Goal: Task Accomplishment & Management: Manage account settings

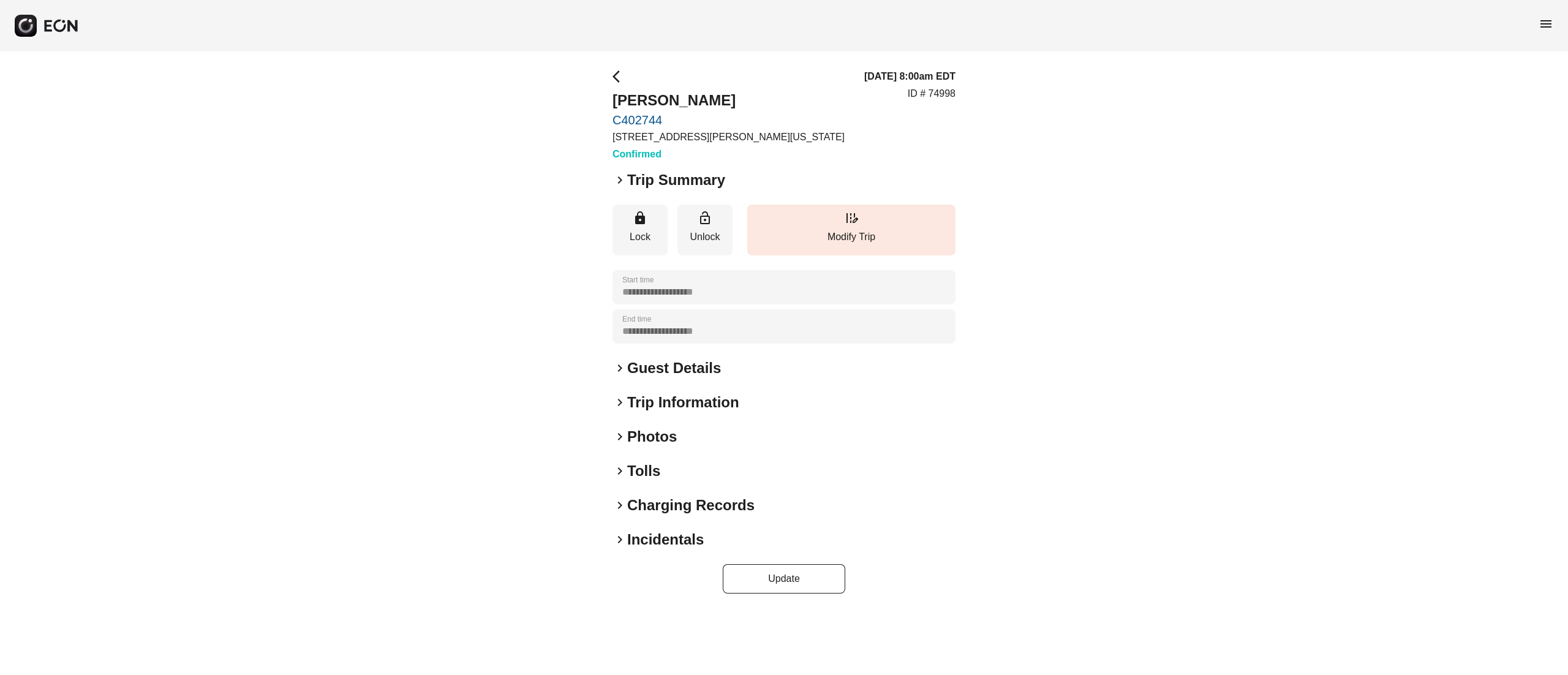
click at [949, 94] on p "ID # 74998" at bounding box center [931, 94] width 48 height 15
copy p "74998"
click at [709, 368] on h2 "Guest Details" at bounding box center [674, 368] width 94 height 20
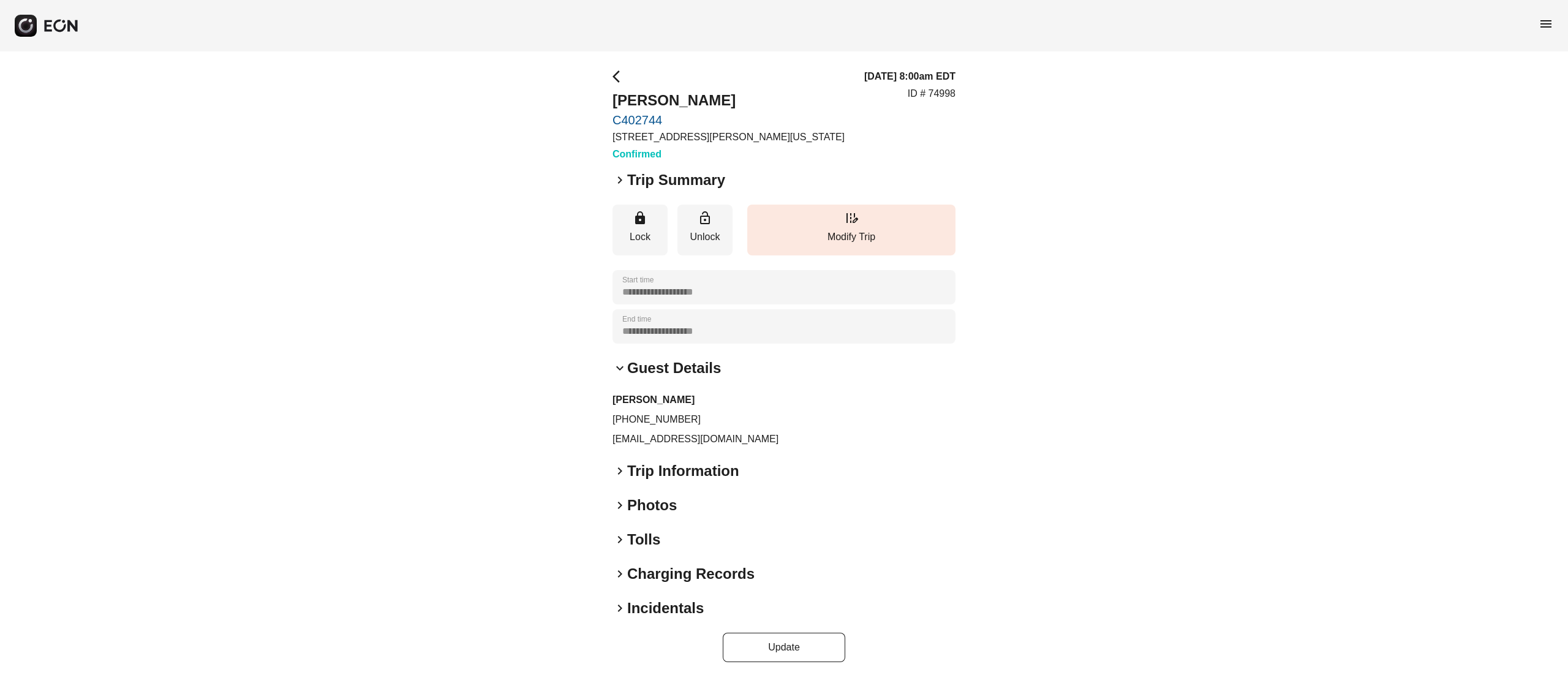
click at [649, 421] on p "+13478353626" at bounding box center [784, 419] width 343 height 15
copy p "+13478353626"
click at [893, 241] on p "Modify Trip" at bounding box center [851, 238] width 196 height 15
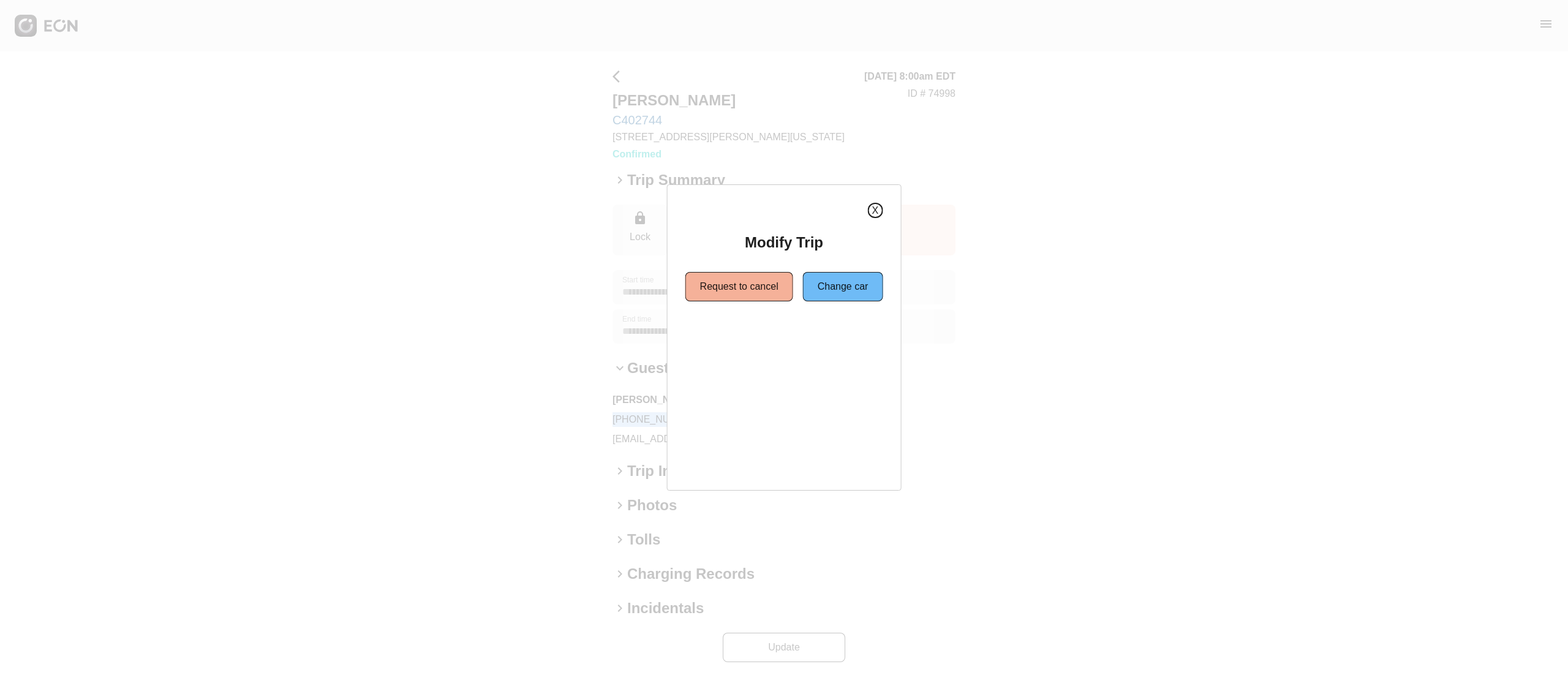
click at [868, 210] on button "X" at bounding box center [875, 210] width 15 height 15
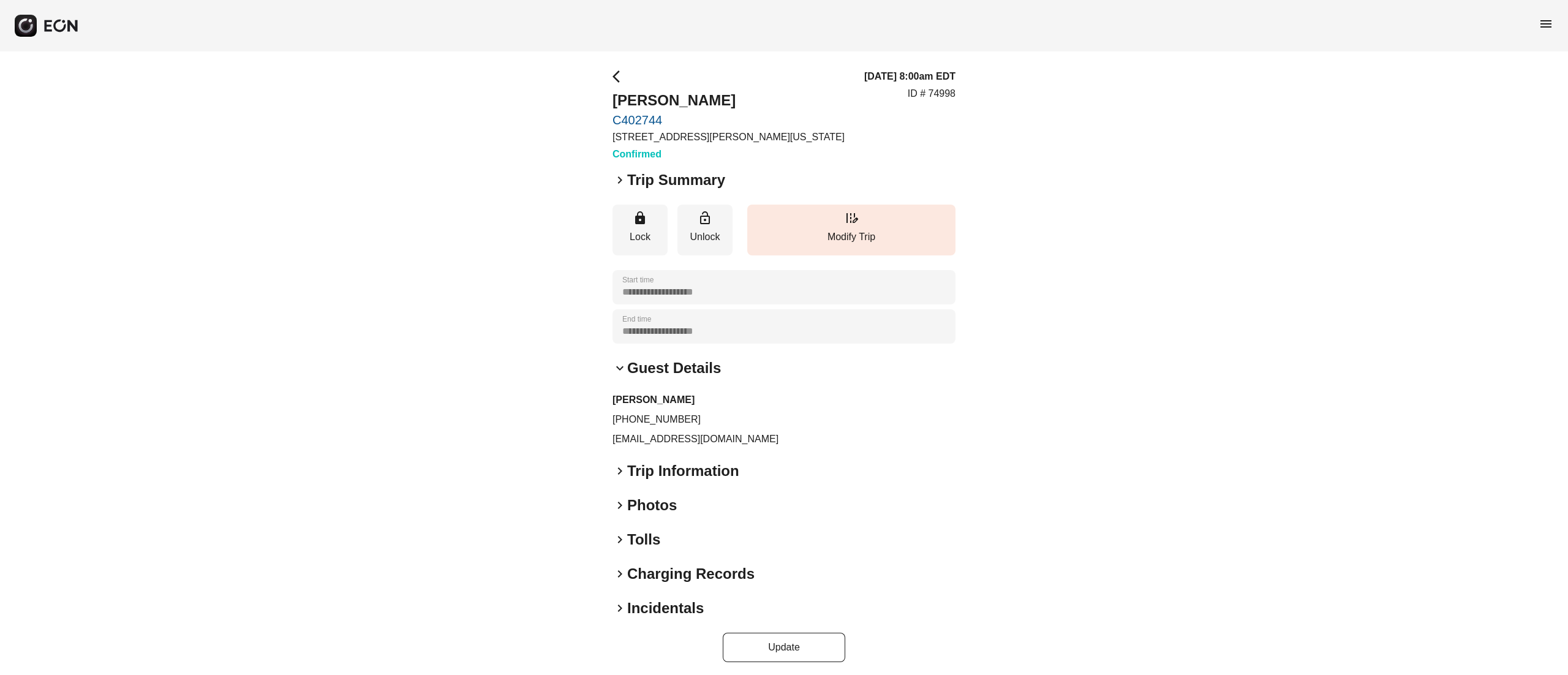
click at [956, 101] on div "**********" at bounding box center [784, 365] width 1568 height 628
click at [946, 97] on p "ID # 74998" at bounding box center [931, 94] width 48 height 15
copy p "74998"
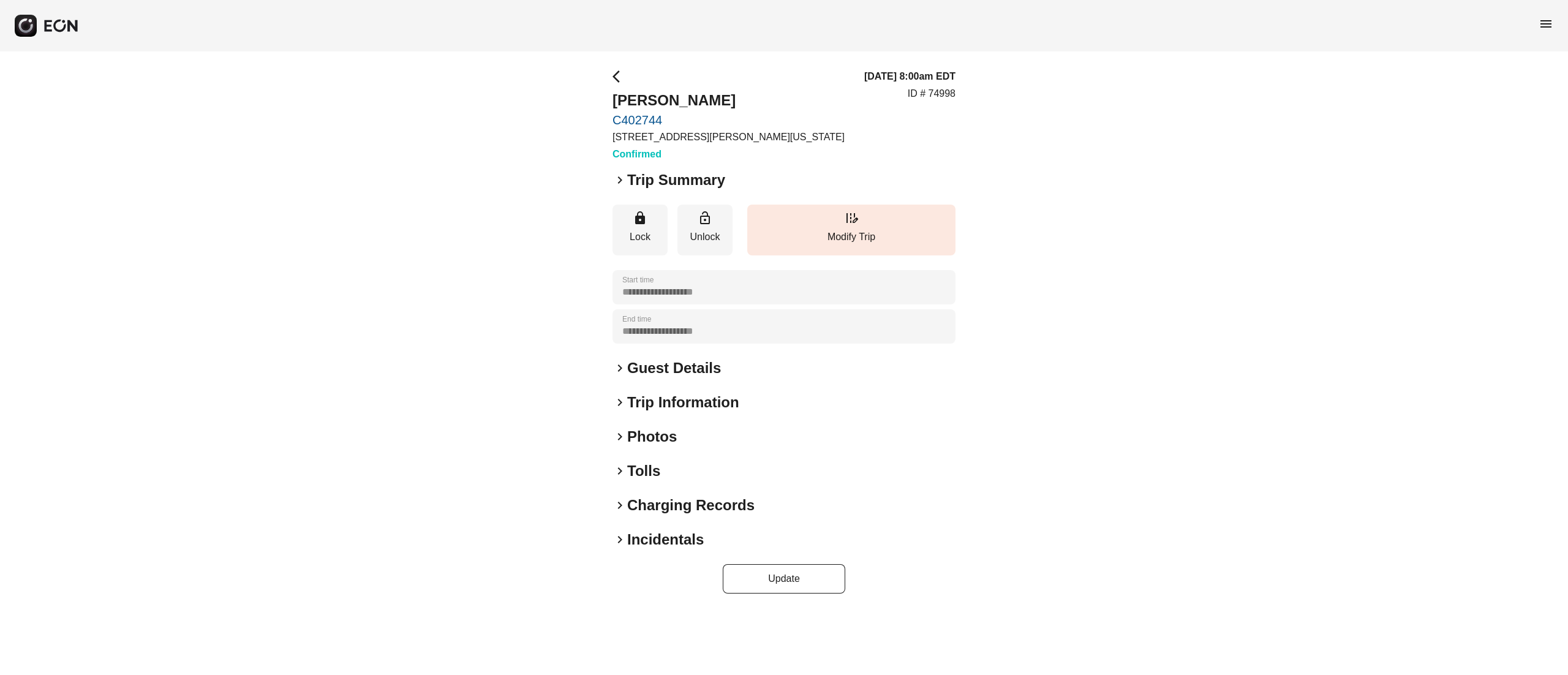
click at [949, 93] on p "ID # 74998" at bounding box center [931, 94] width 48 height 15
click at [948, 93] on p "ID # 74998" at bounding box center [931, 94] width 48 height 15
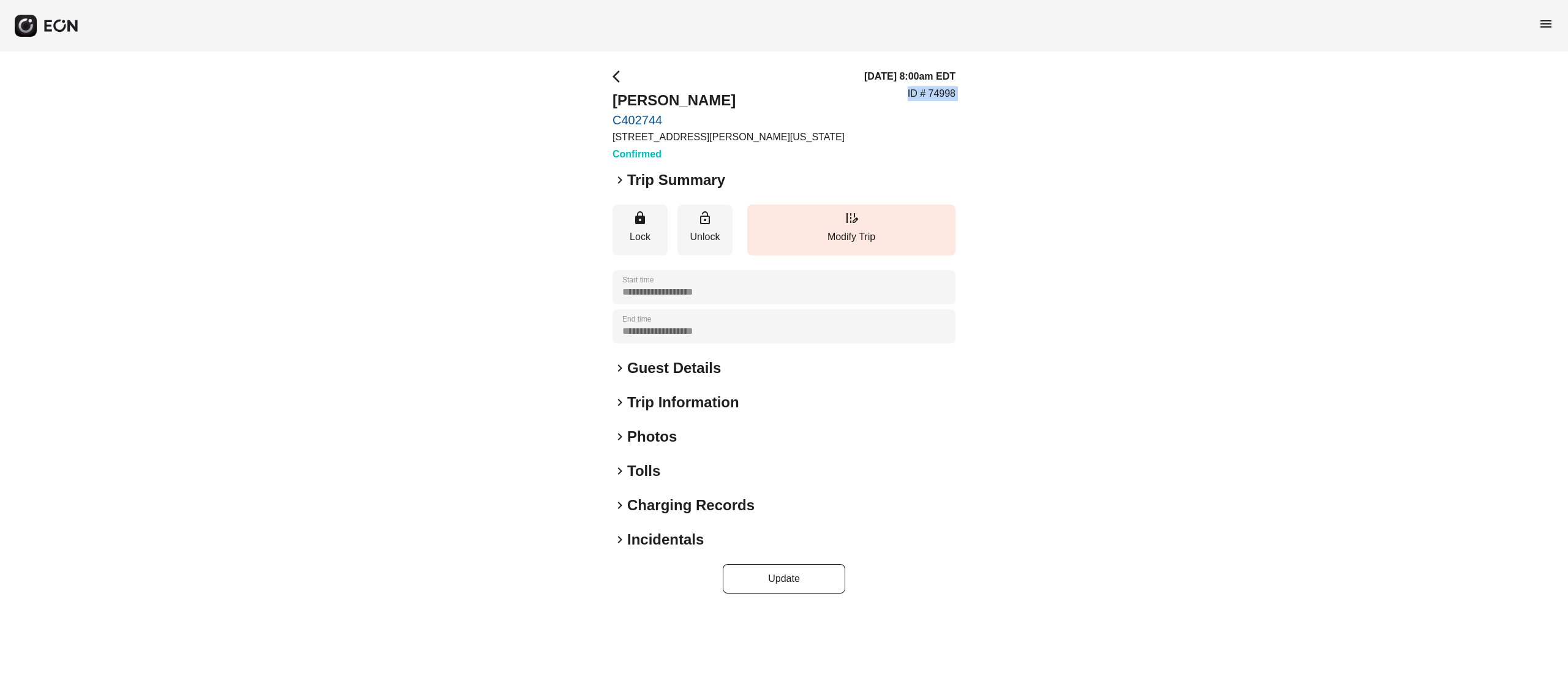
click at [948, 93] on p "ID # 74998" at bounding box center [931, 94] width 48 height 15
click at [997, 130] on div "**********" at bounding box center [784, 331] width 1568 height 560
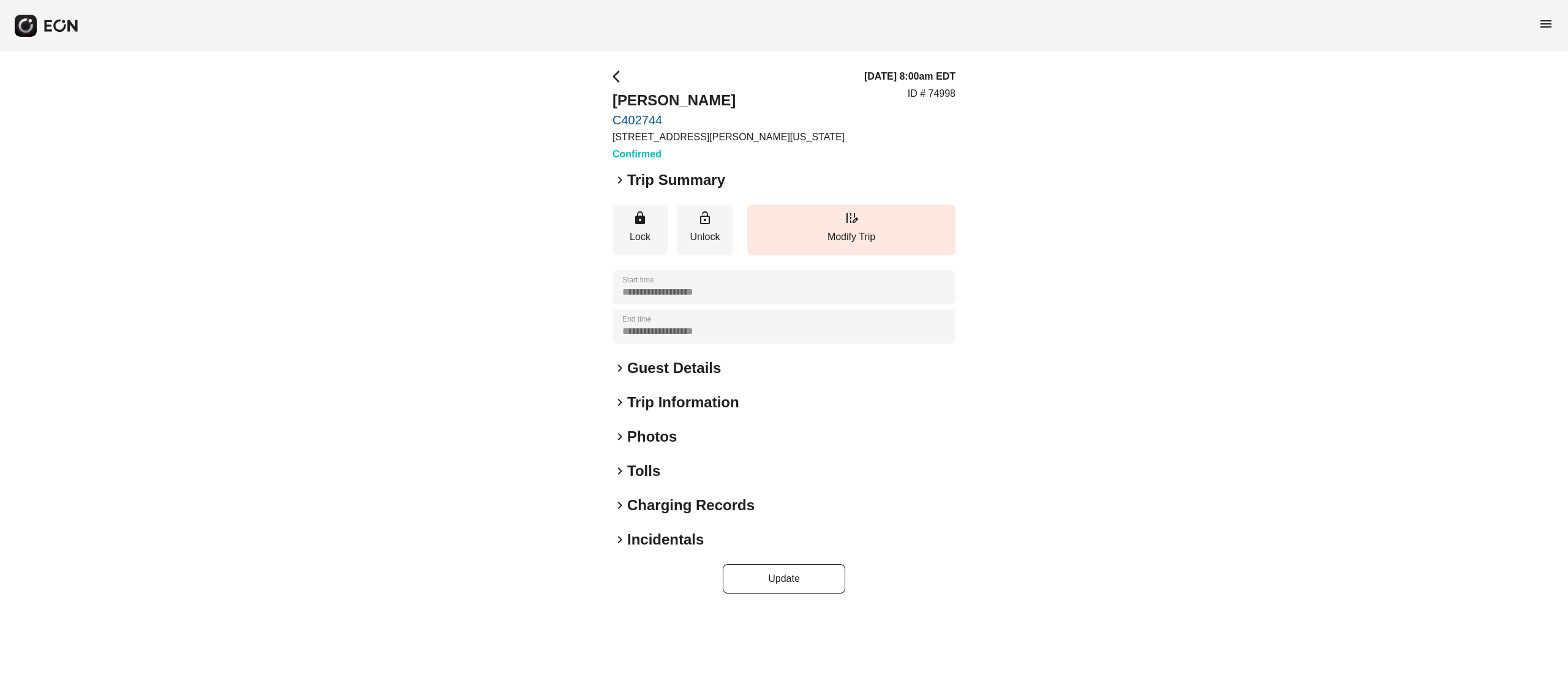
click at [932, 92] on p "ID # 74998" at bounding box center [931, 94] width 48 height 15
copy p "74998"
click at [689, 95] on h2 "Andre Wallace" at bounding box center [728, 101] width 232 height 20
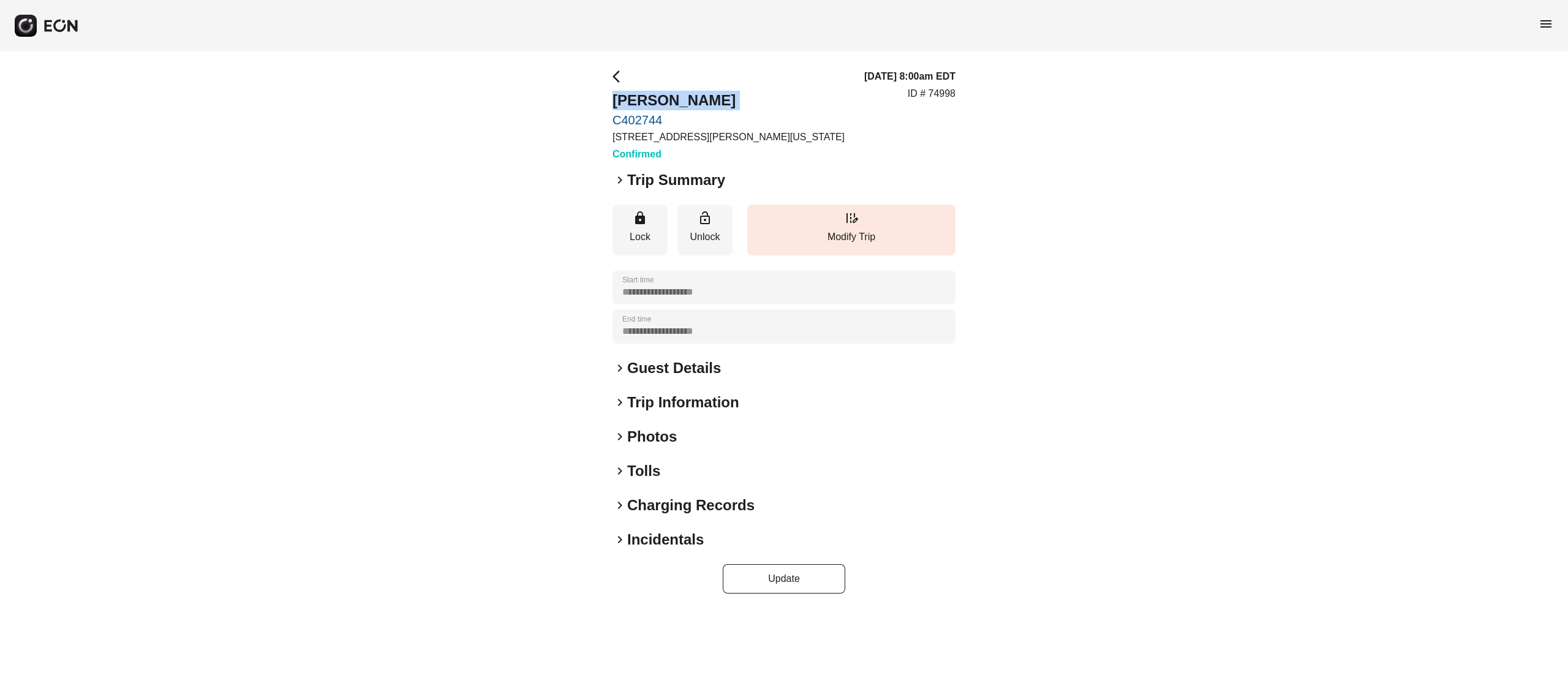
click at [689, 95] on h2 "Andre Wallace" at bounding box center [728, 101] width 232 height 20
copy h2 "Andre Wallace"
click at [467, 125] on div "**********" at bounding box center [784, 331] width 1568 height 560
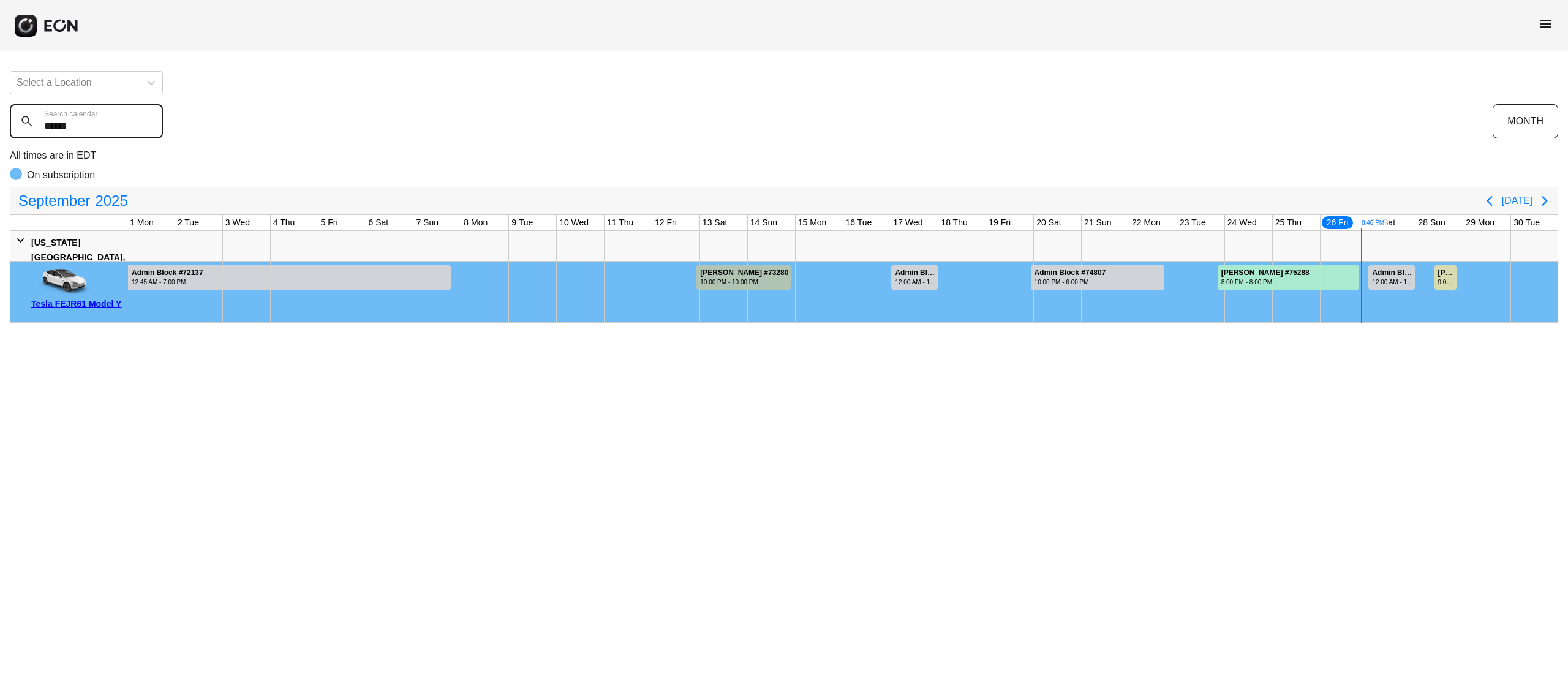
drag, startPoint x: 117, startPoint y: 129, endPoint x: 49, endPoint y: 126, distance: 68.1
click at [51, 126] on calendar "******" at bounding box center [86, 122] width 153 height 35
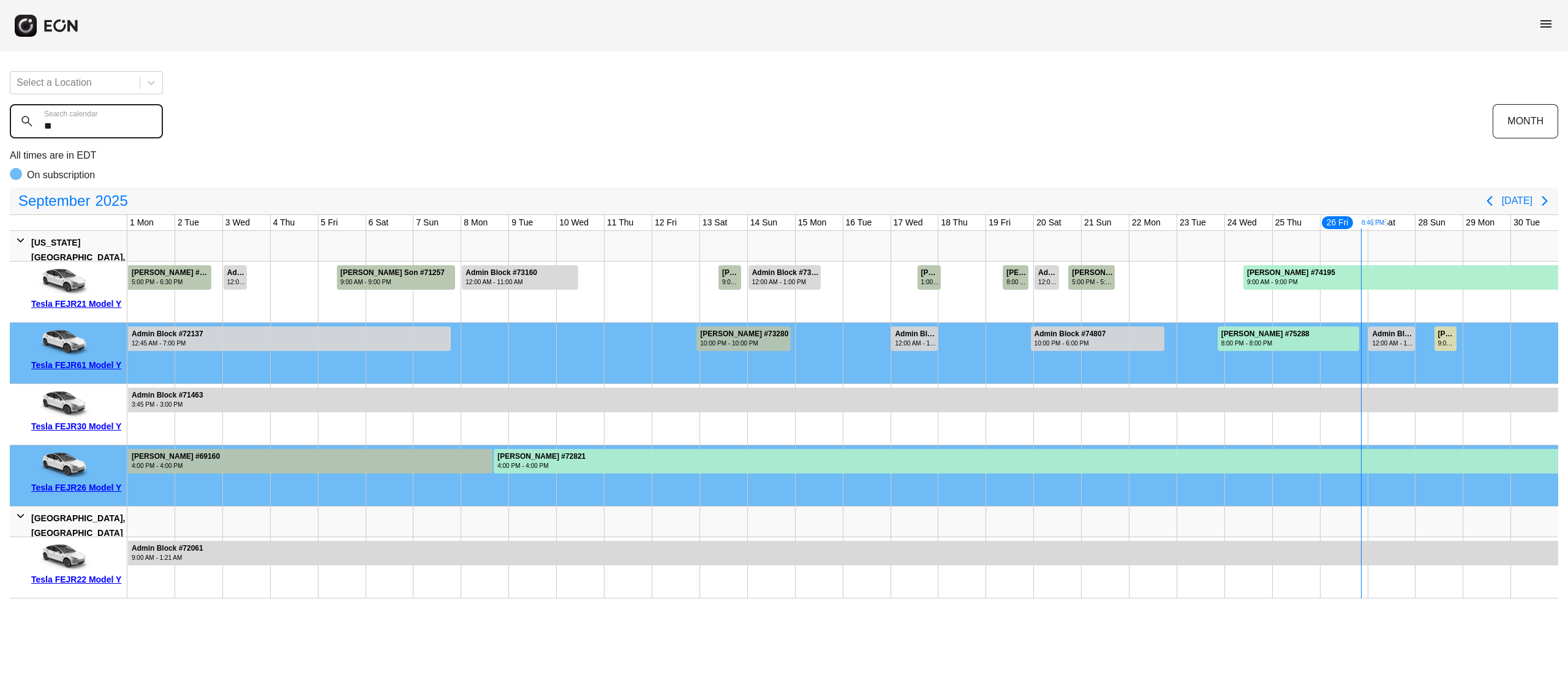
type calendar "*"
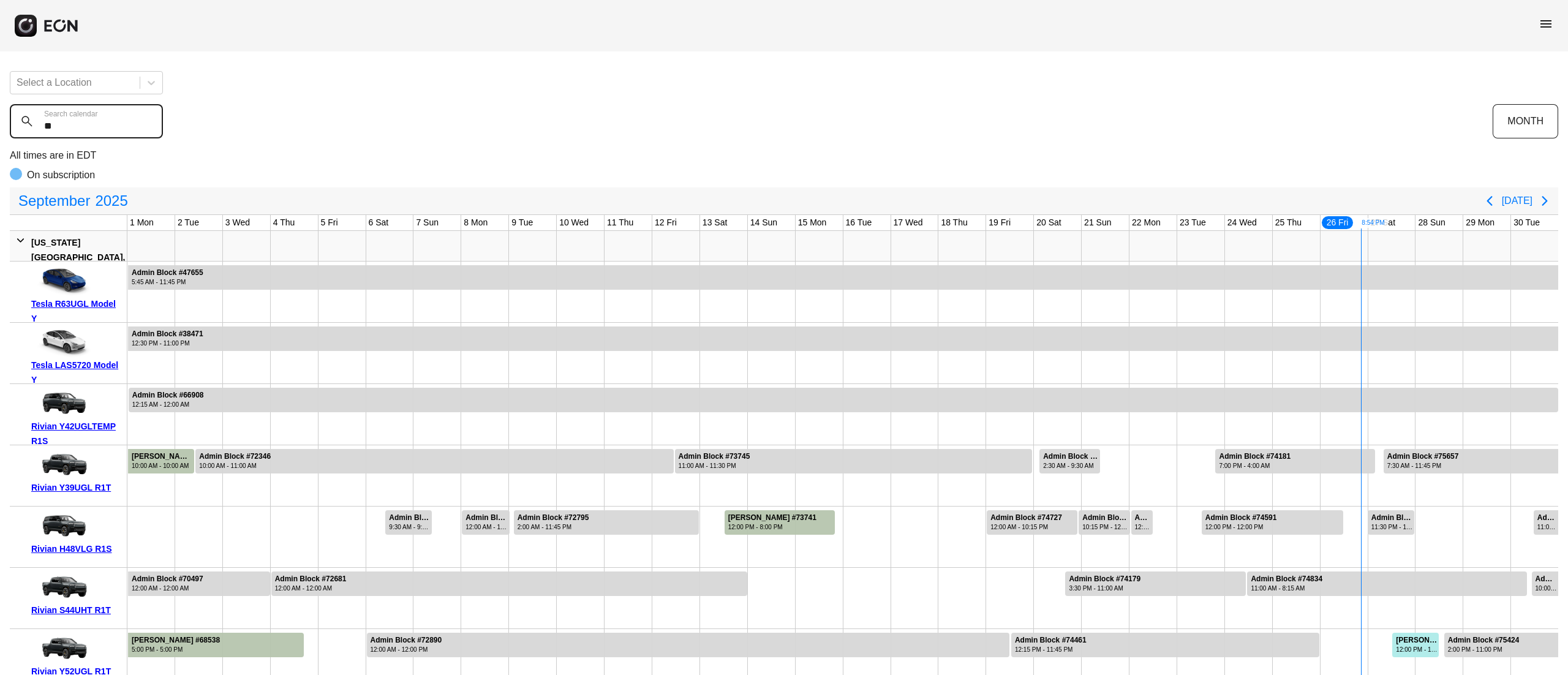
type calendar "***"
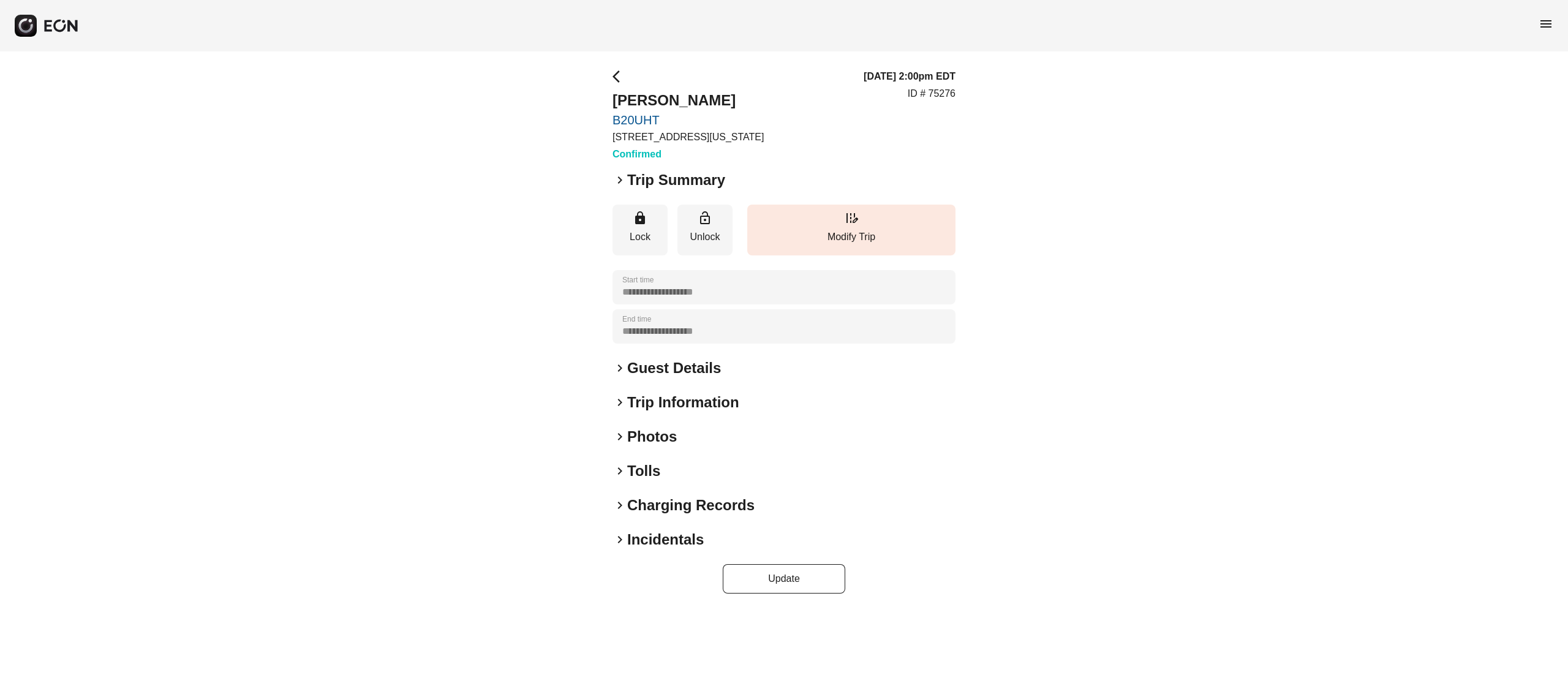
click at [946, 83] on h3 "09/27/25, 2:00pm EDT" at bounding box center [910, 77] width 92 height 15
click at [946, 83] on h3 "[DATE] 2:00pm EDT" at bounding box center [910, 77] width 92 height 15
click at [946, 92] on p "ID # 75276" at bounding box center [931, 94] width 48 height 15
copy p "75276"
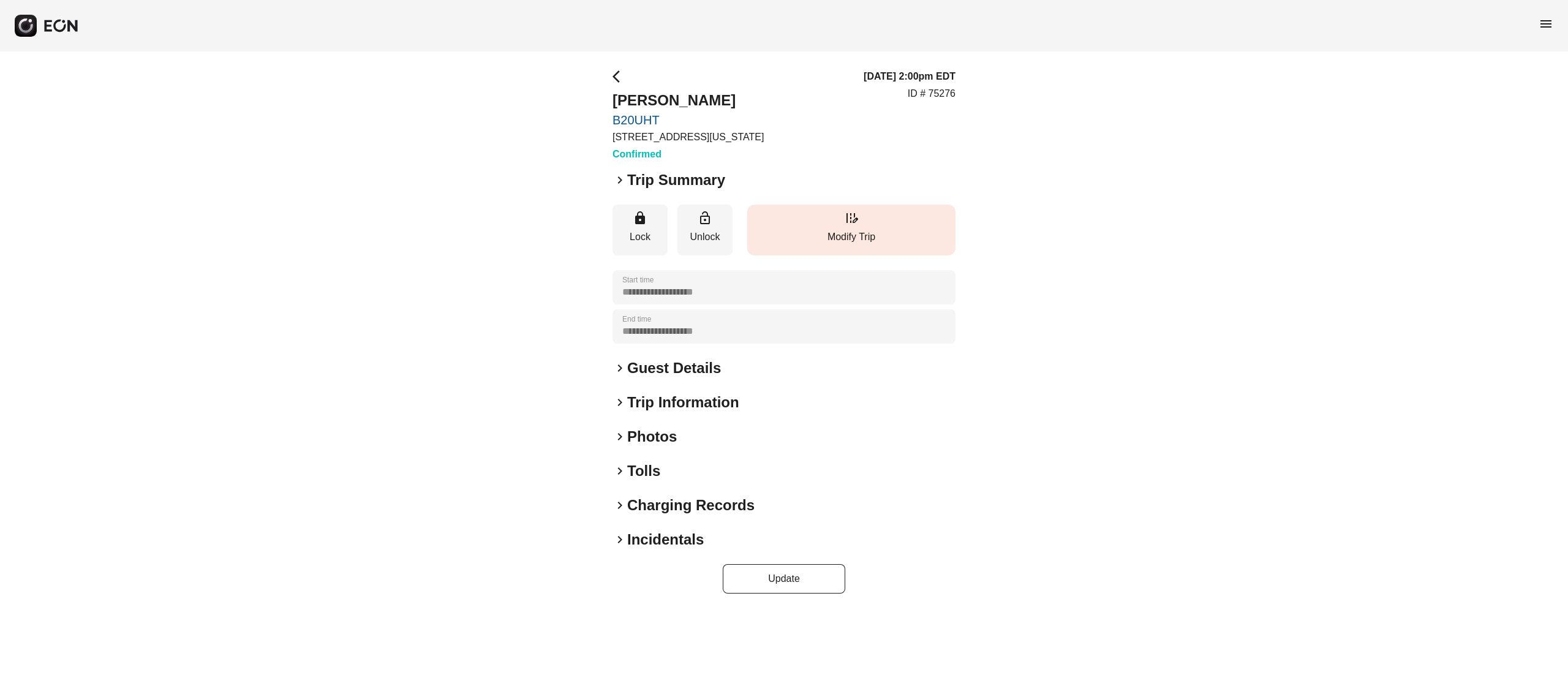
click at [856, 223] on span "edit_road" at bounding box center [852, 218] width 15 height 15
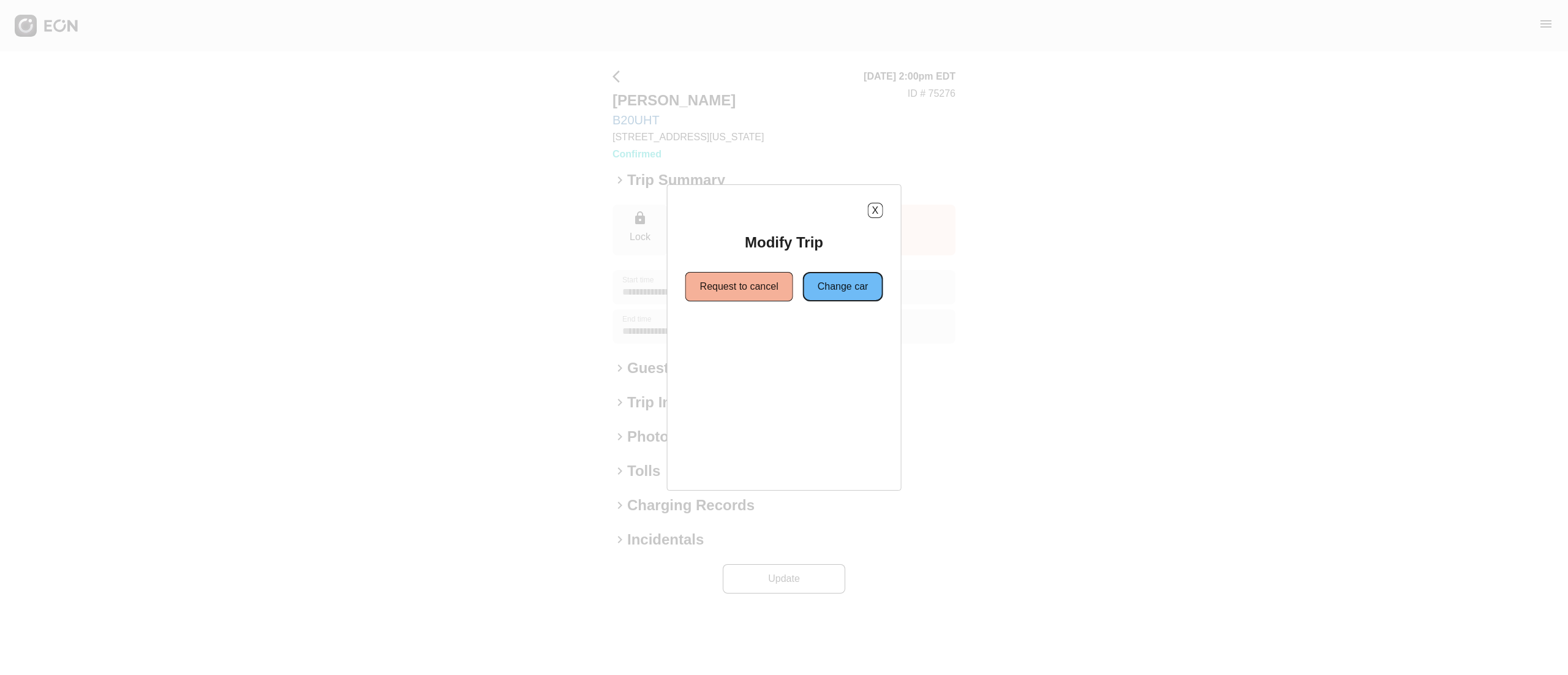
click at [812, 289] on button "Change car" at bounding box center [843, 286] width 80 height 29
click at [748, 343] on button "Same location" at bounding box center [728, 330] width 91 height 29
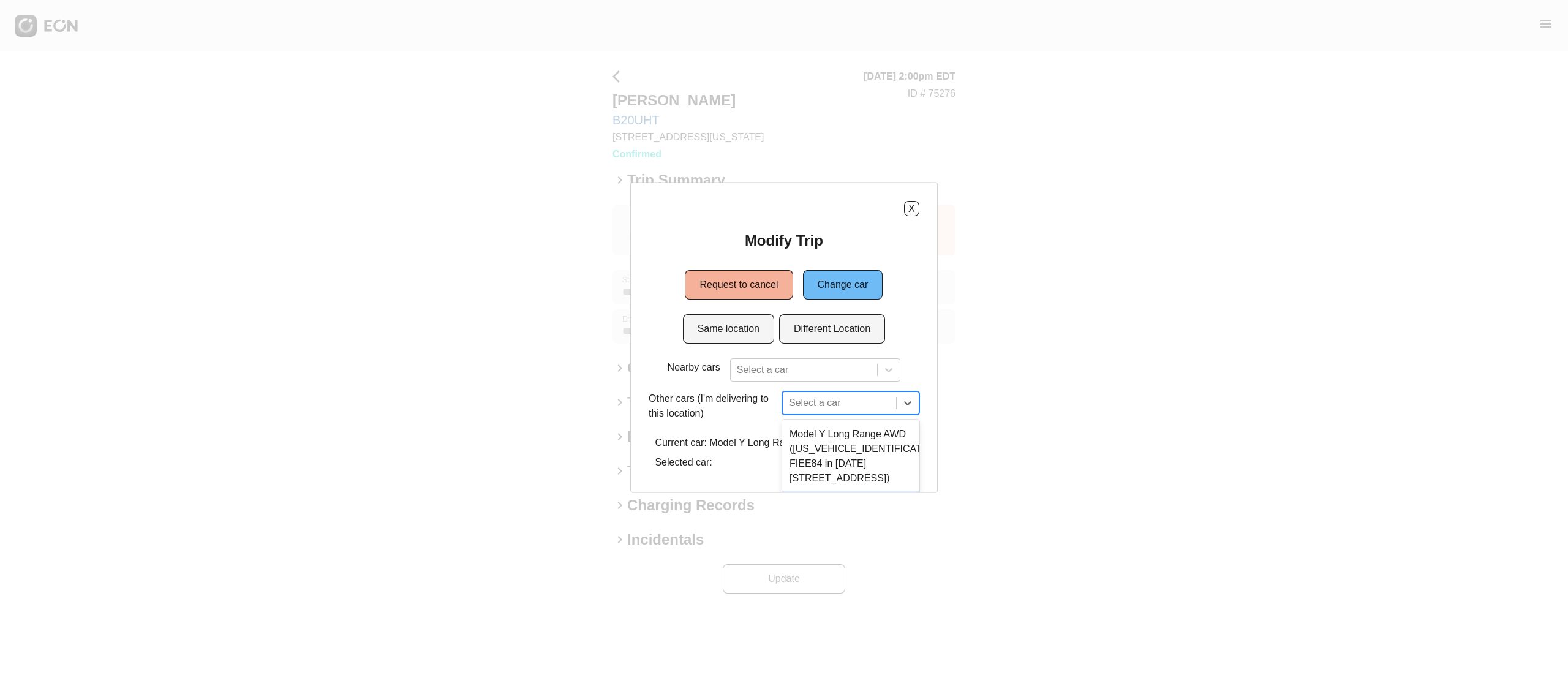
click at [823, 403] on div "3 results available. Use Up and Down to choose options, press Enter to select t…" at bounding box center [850, 403] width 138 height 23
type input "*"
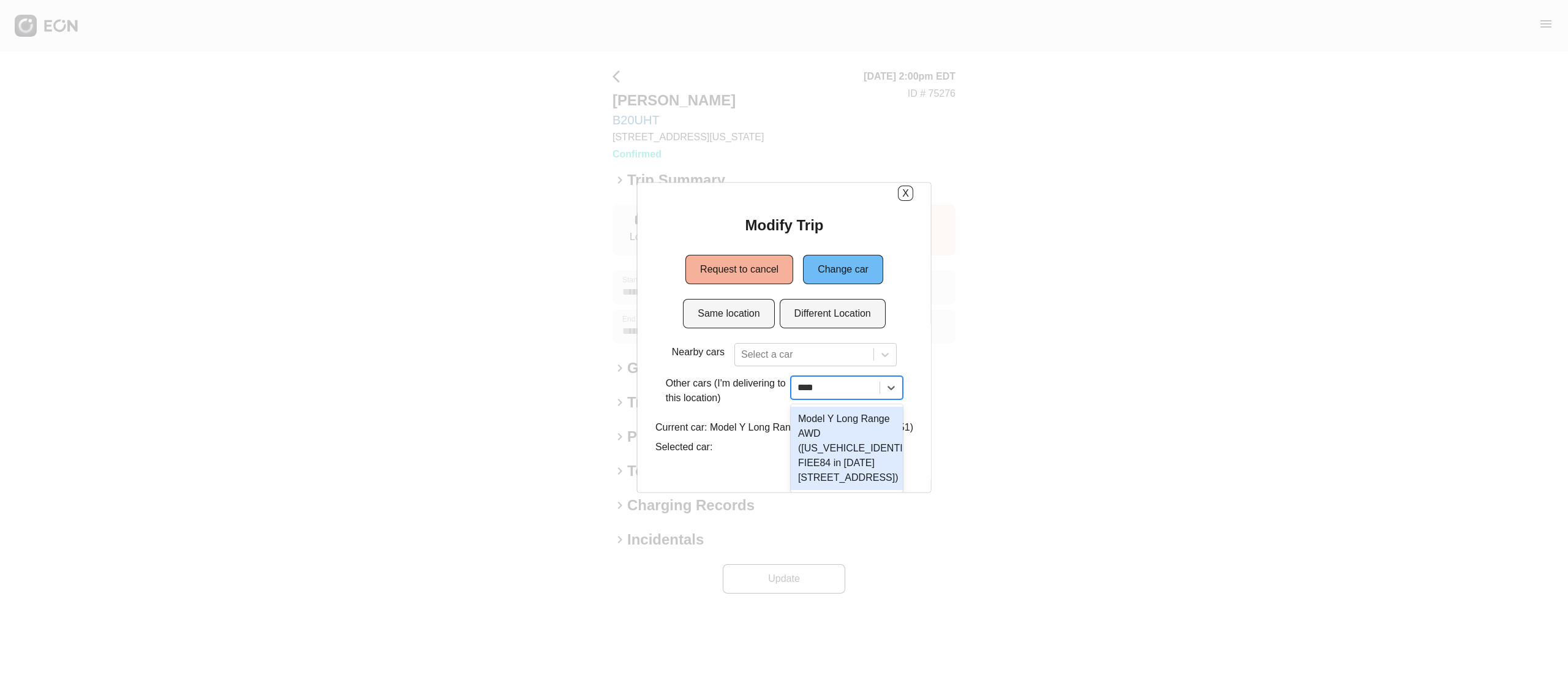
scroll to position [31, 0]
type input "******"
click at [864, 436] on div "Model Y Long Range AWD ([US_VEHICLE_IDENTIFICATION_NUMBER] FIEE84 in [DATE][STR…" at bounding box center [848, 448] width 120 height 83
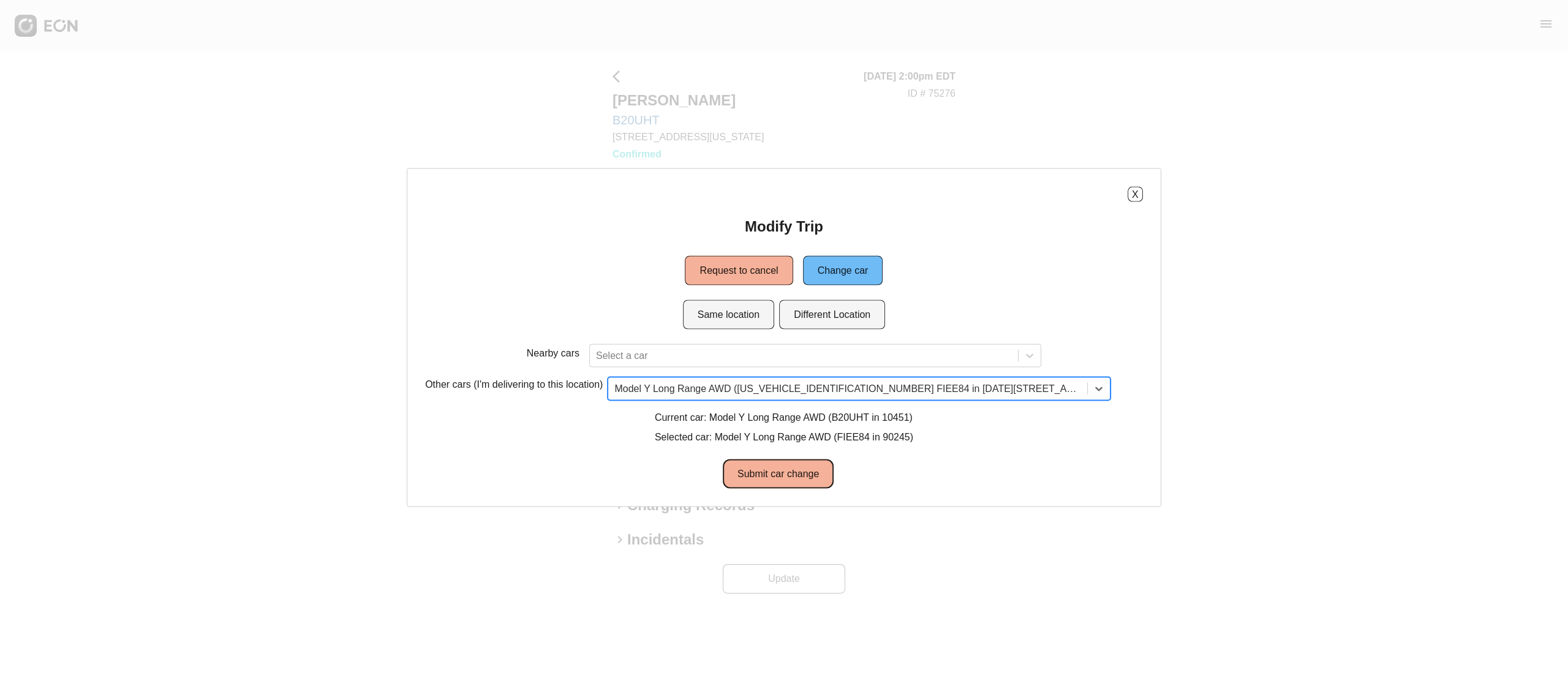
click at [779, 485] on button "Submit car change" at bounding box center [777, 474] width 110 height 29
click at [1128, 190] on button "X" at bounding box center [1135, 195] width 15 height 15
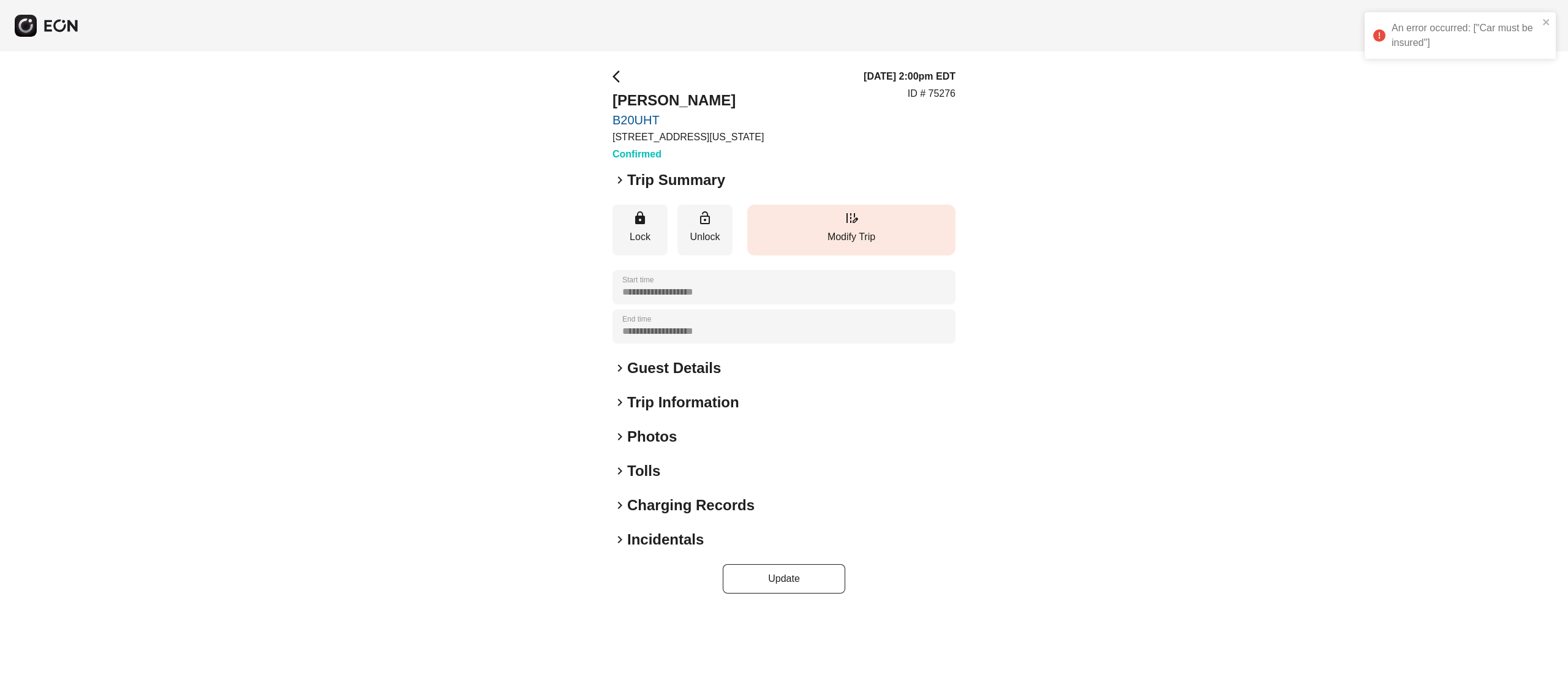
click at [838, 226] on button "edit_road Modify Trip" at bounding box center [851, 230] width 208 height 51
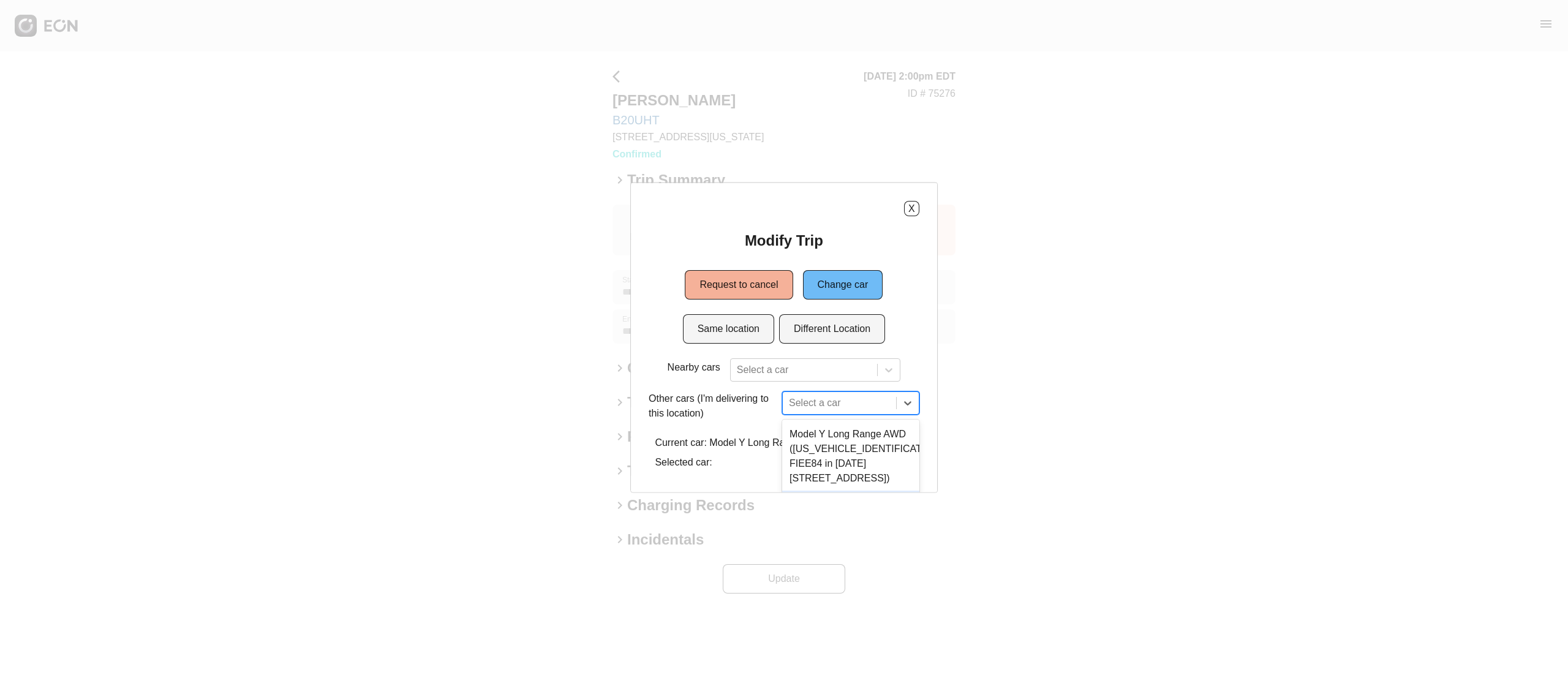
click at [827, 398] on div "3 results available. Use Up and Down to choose options, press Enter to select t…" at bounding box center [850, 403] width 138 height 23
click at [802, 251] on div "Modify Trip Request to cancel Change car Same location Different Location Nearb…" at bounding box center [784, 353] width 271 height 244
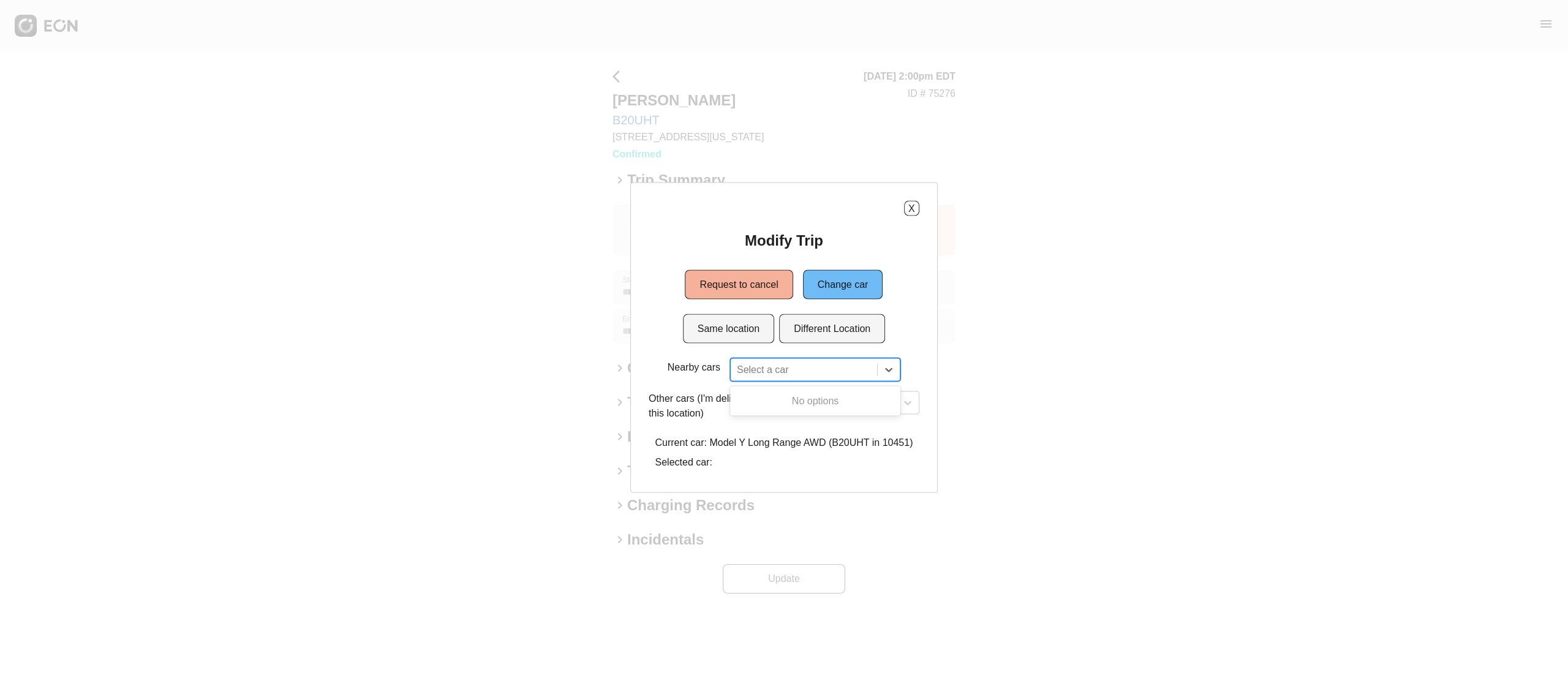
click at [815, 372] on div at bounding box center [804, 370] width 134 height 17
click at [822, 322] on button "Different Location" at bounding box center [831, 328] width 106 height 29
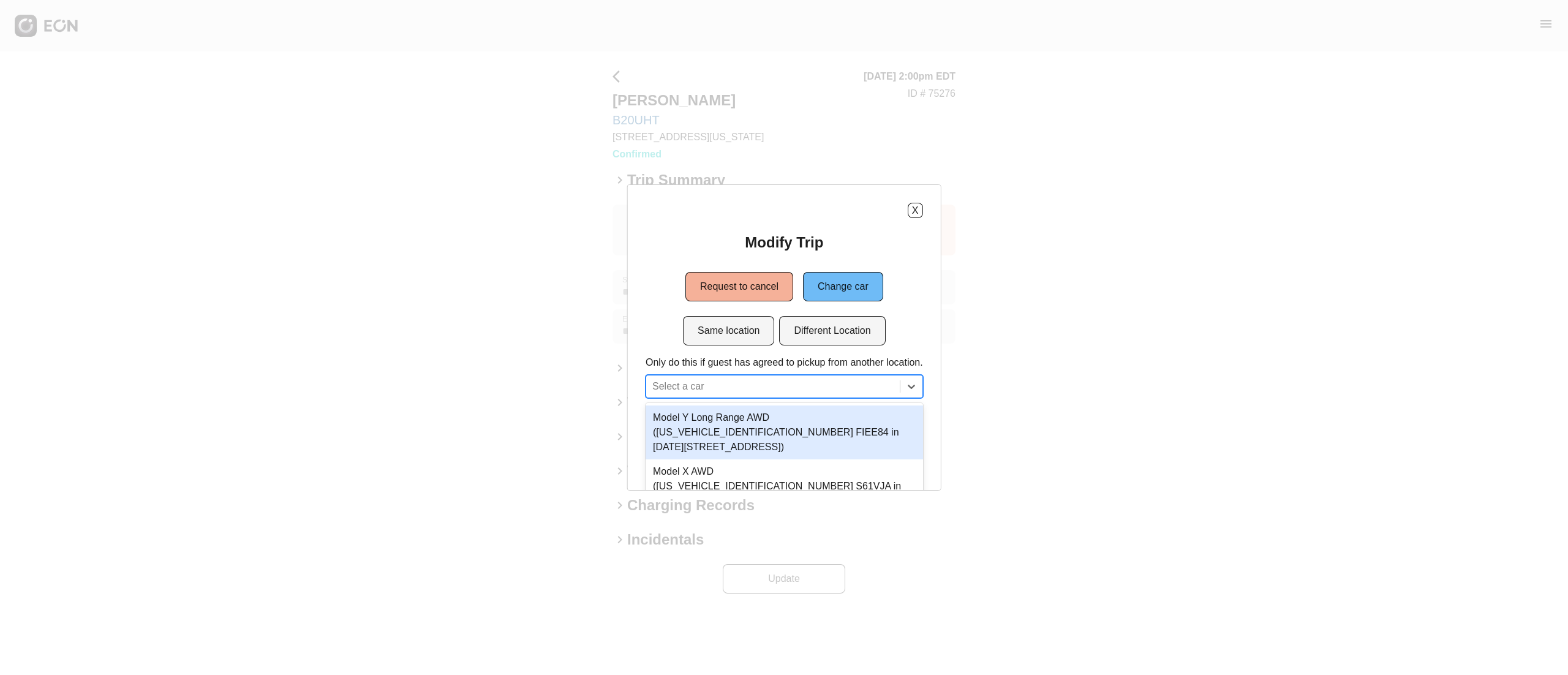
click at [825, 377] on div "3 results available. Use Up and Down to choose options, press Enter to select t…" at bounding box center [784, 386] width 277 height 23
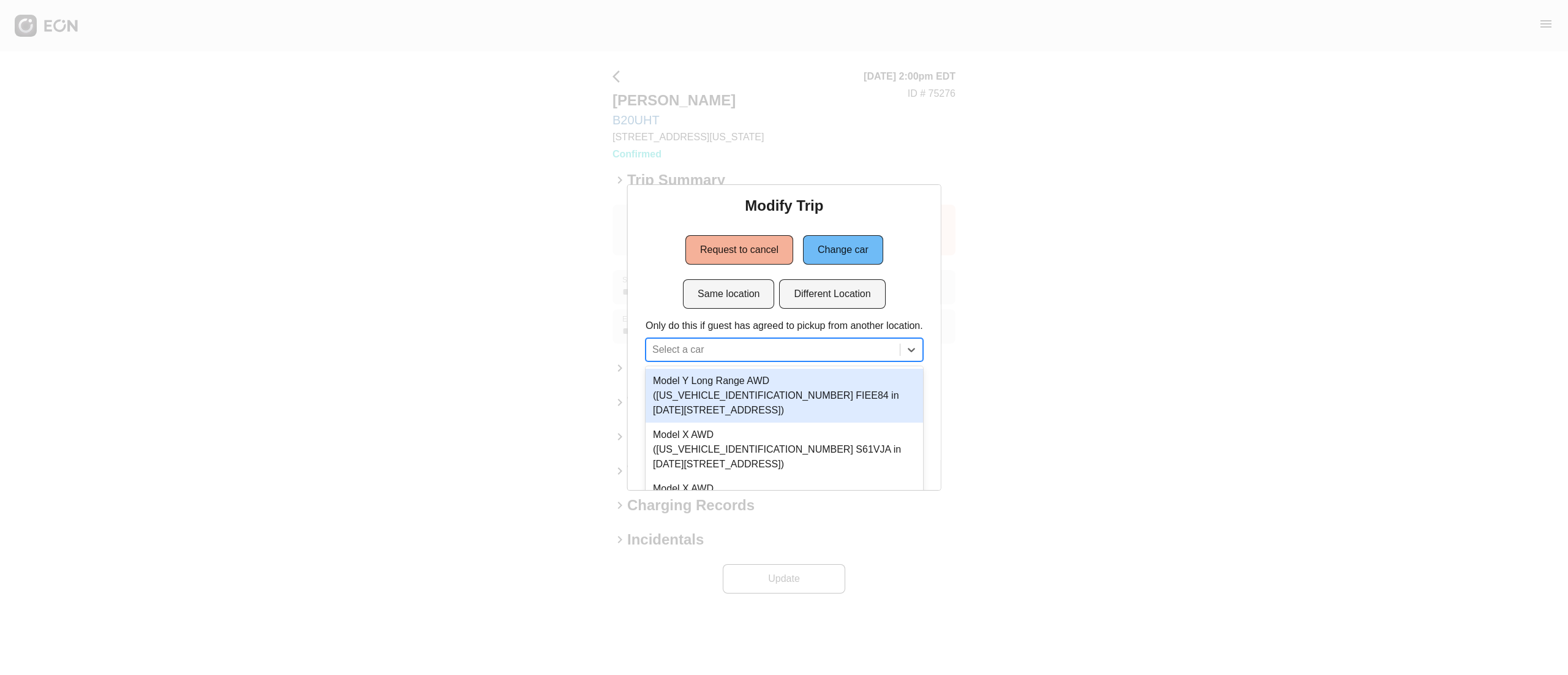
click at [1063, 257] on div "X Modify Trip Request to cancel Change car Same location Different Location Onl…" at bounding box center [784, 338] width 1568 height 675
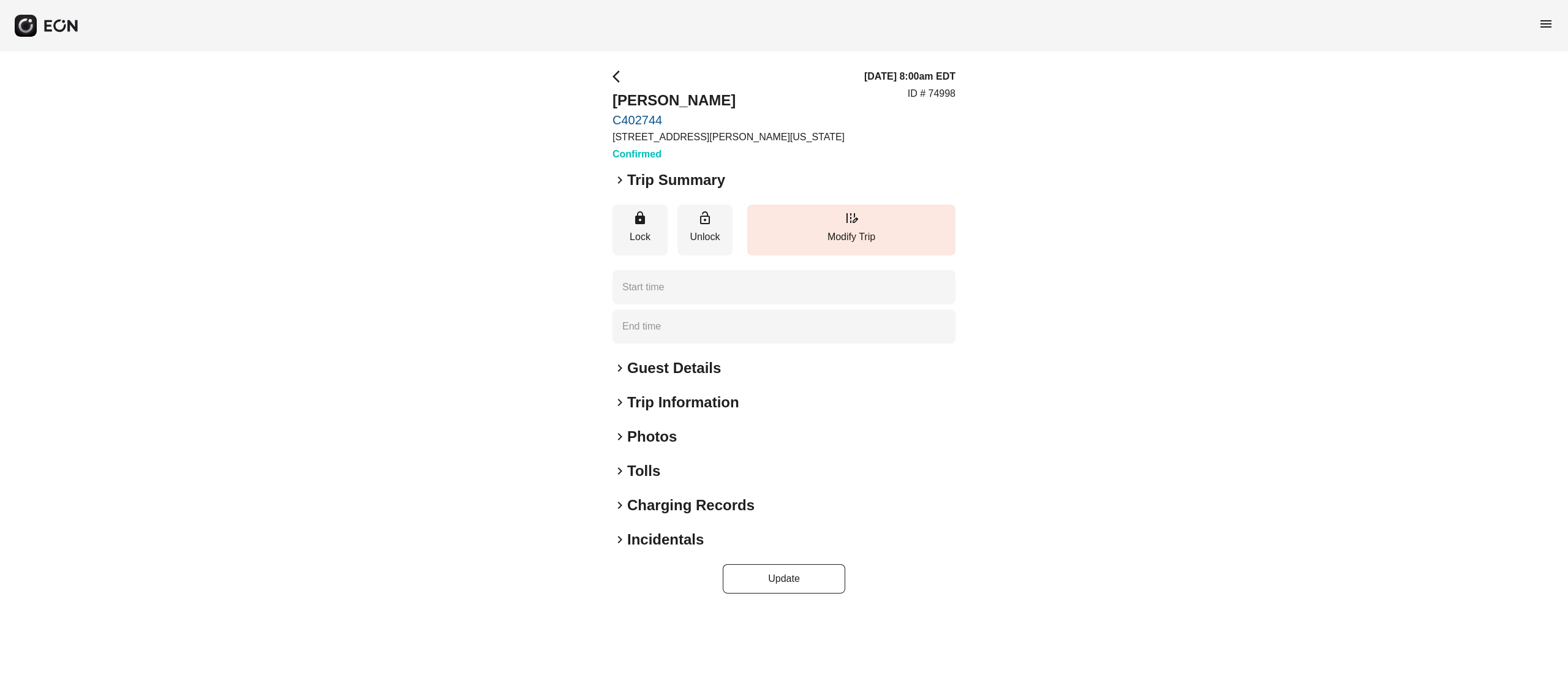
type time "**********"
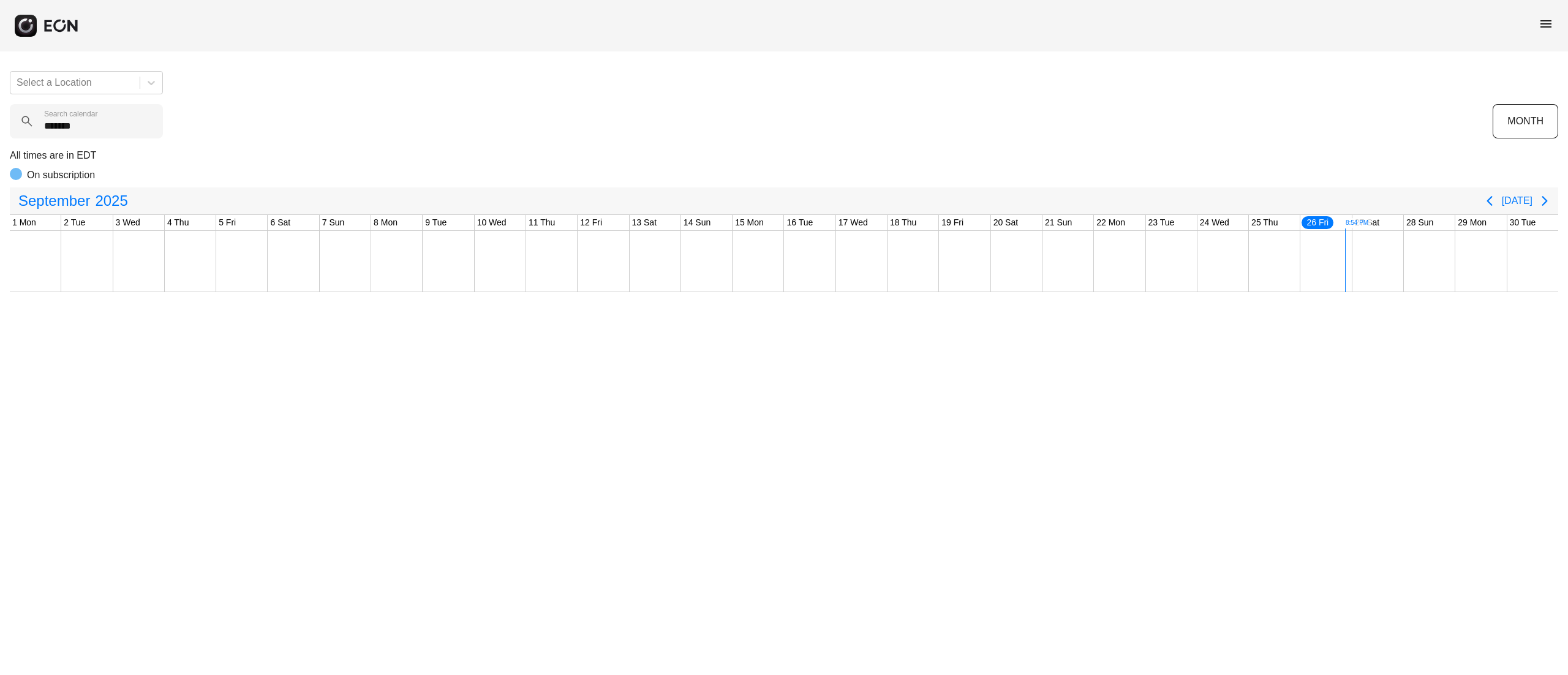
type calendar "******"
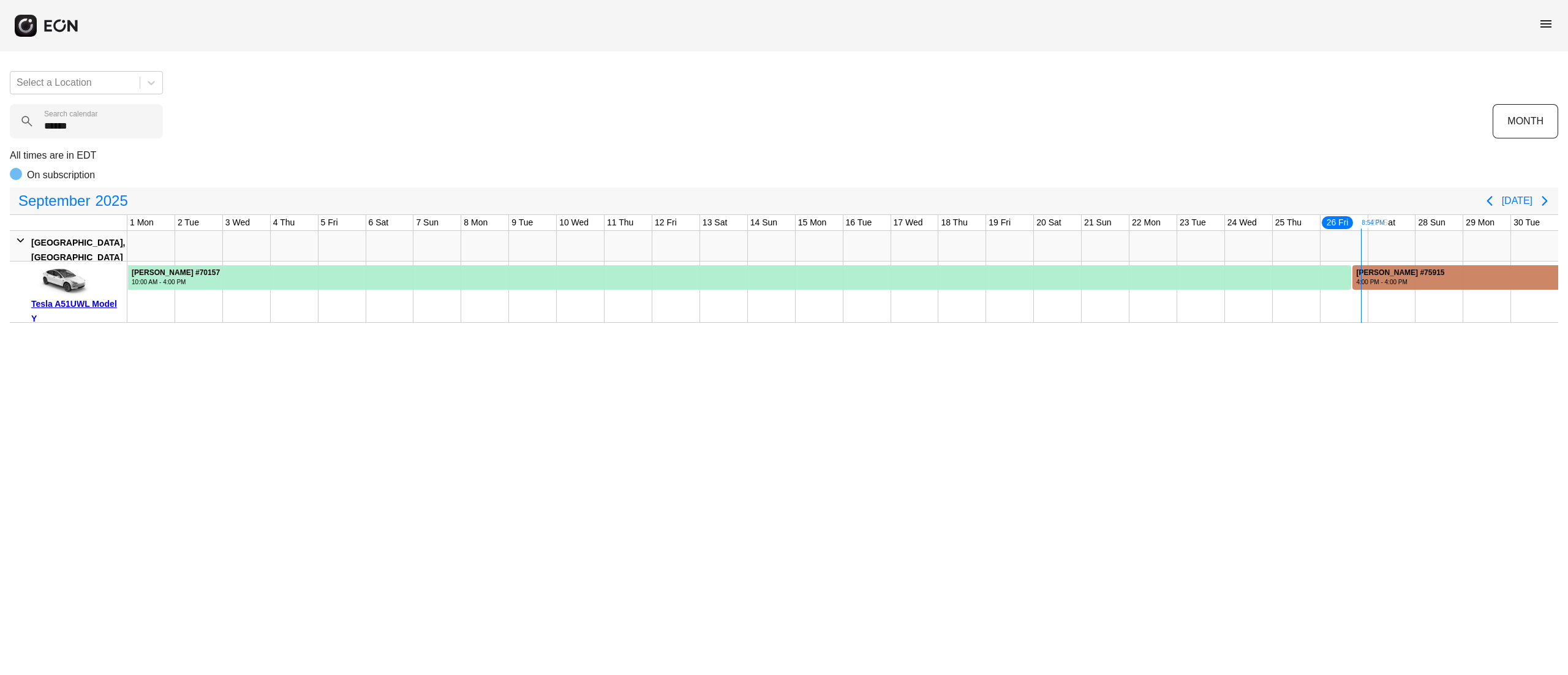
click at [1423, 283] on div "4:00 PM - 4:00 PM" at bounding box center [1400, 282] width 88 height 9
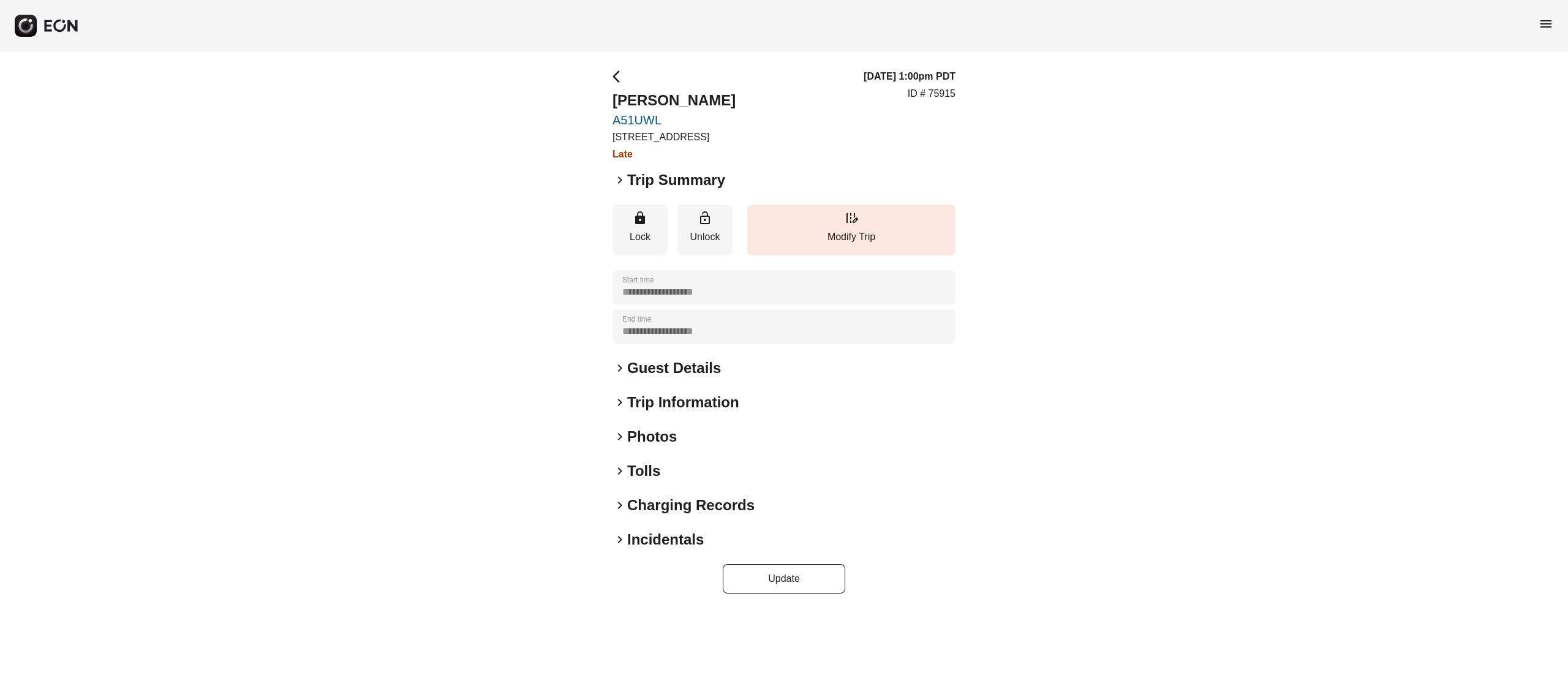
click at [984, 64] on div "**********" at bounding box center [784, 331] width 1568 height 560
click at [807, 247] on button "edit_road Modify Trip" at bounding box center [851, 230] width 208 height 51
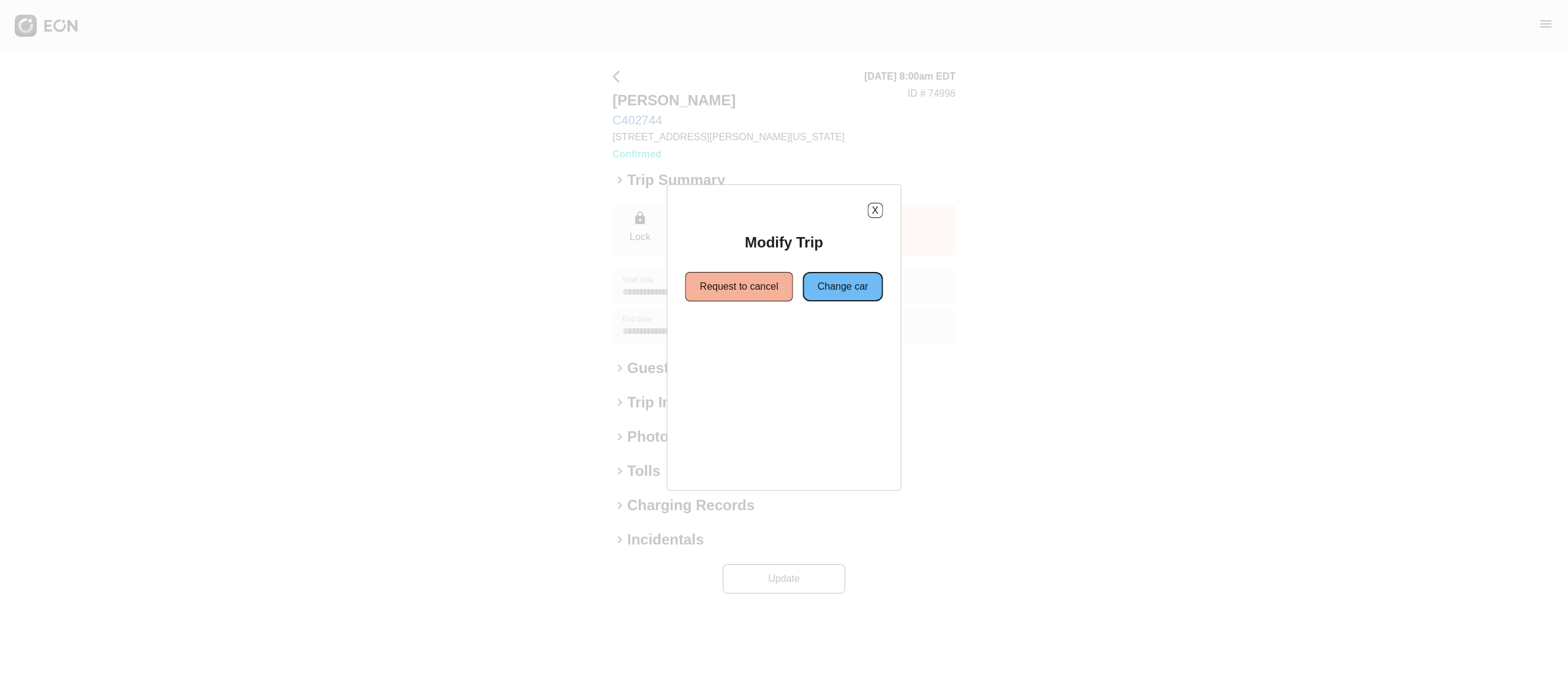
click at [836, 286] on button "Change car" at bounding box center [843, 286] width 80 height 29
click at [798, 335] on button "Different Location" at bounding box center [831, 330] width 106 height 29
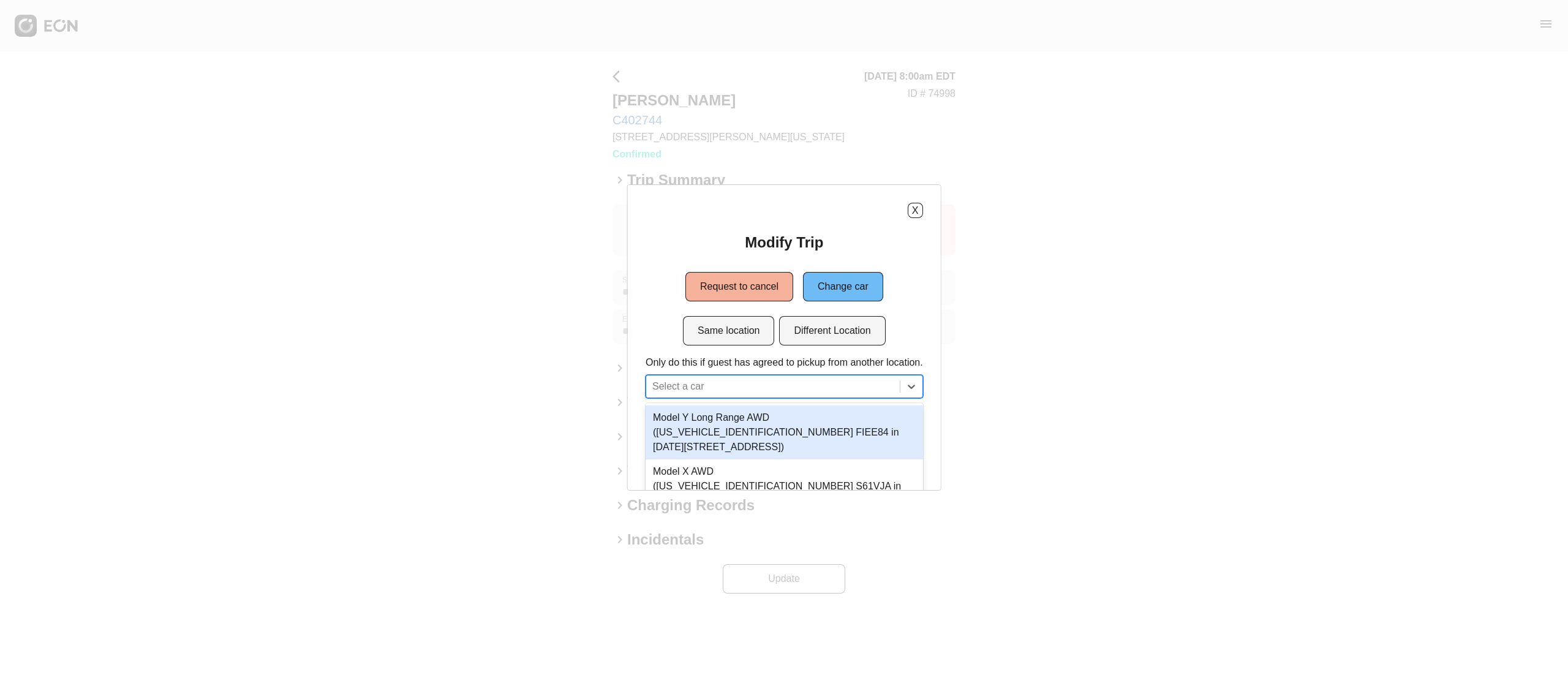
click at [782, 394] on div "3 results available. Use Up and Down to choose options, press Enter to select t…" at bounding box center [784, 386] width 277 height 23
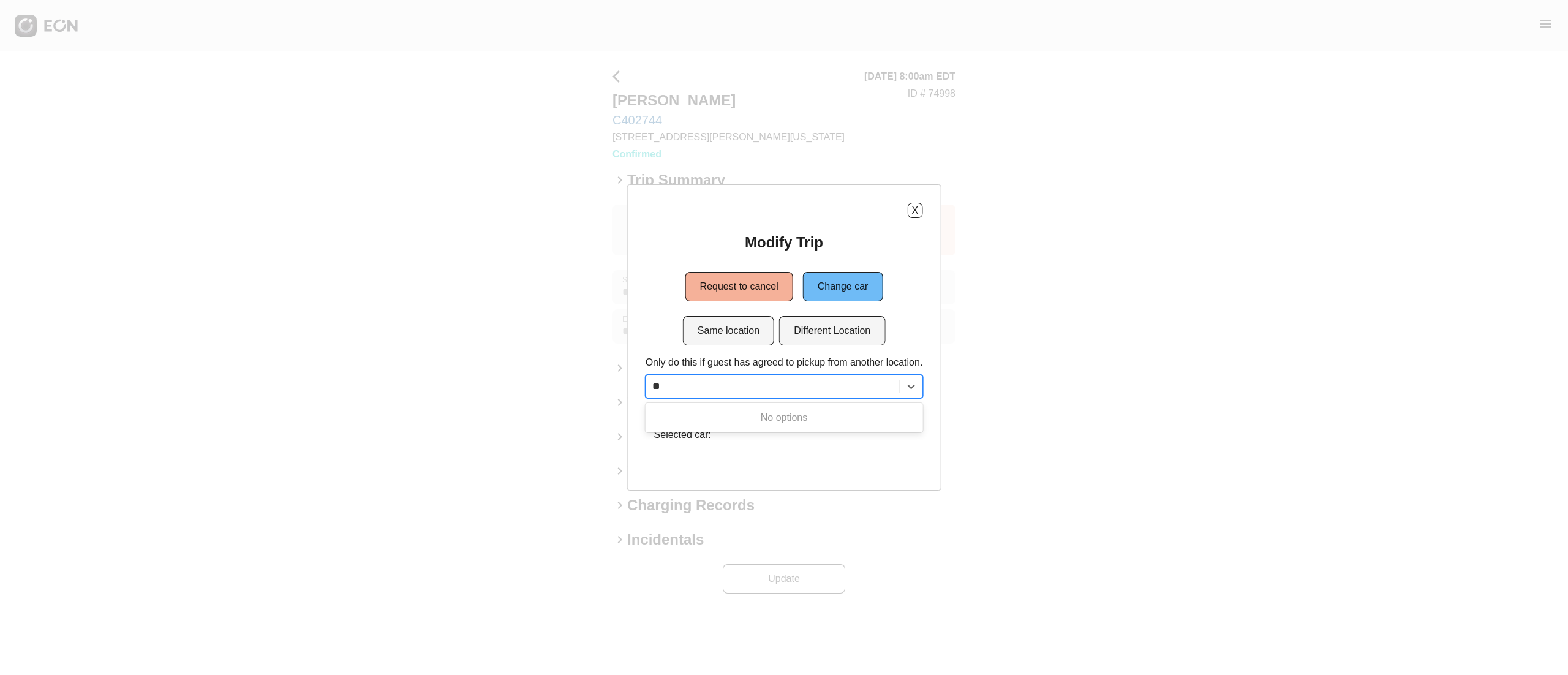
type input "***"
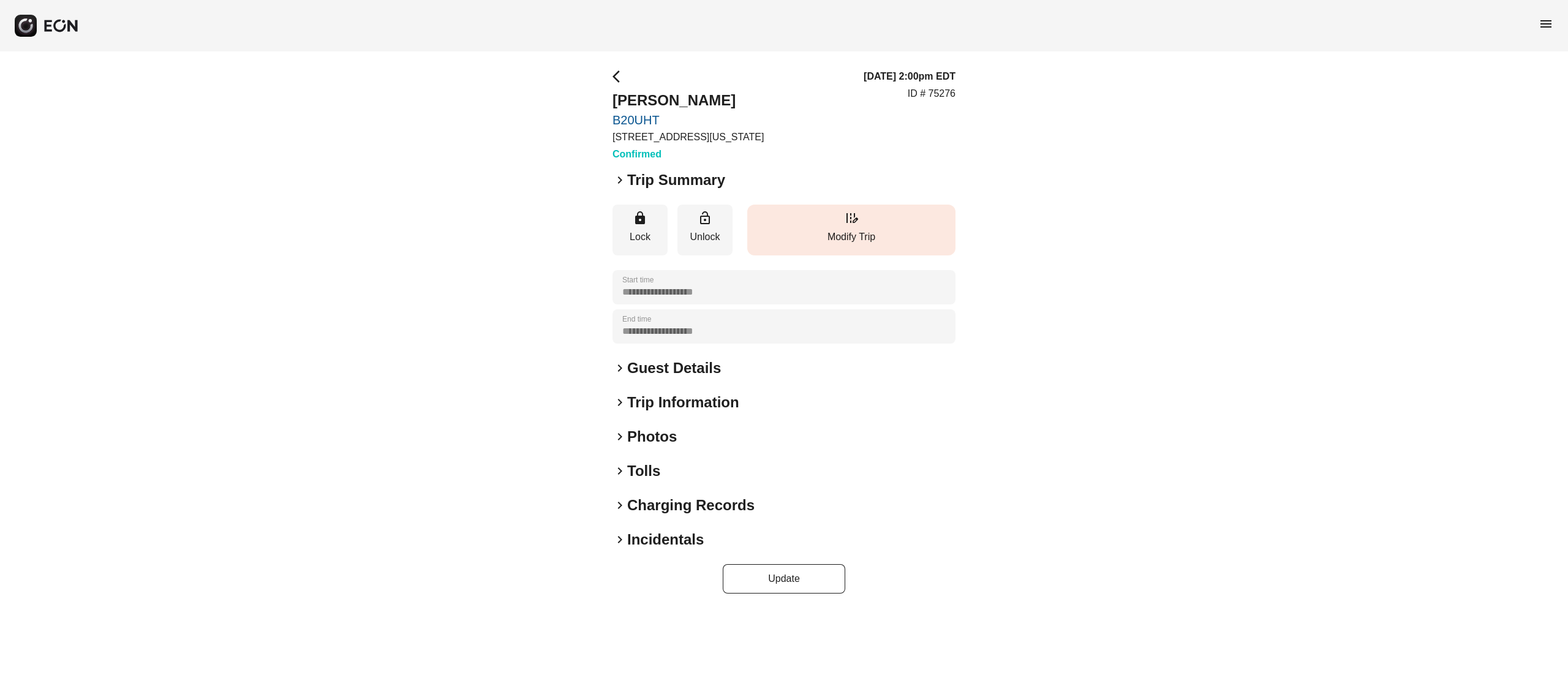
click at [858, 206] on button "edit_road Modify Trip" at bounding box center [851, 230] width 208 height 51
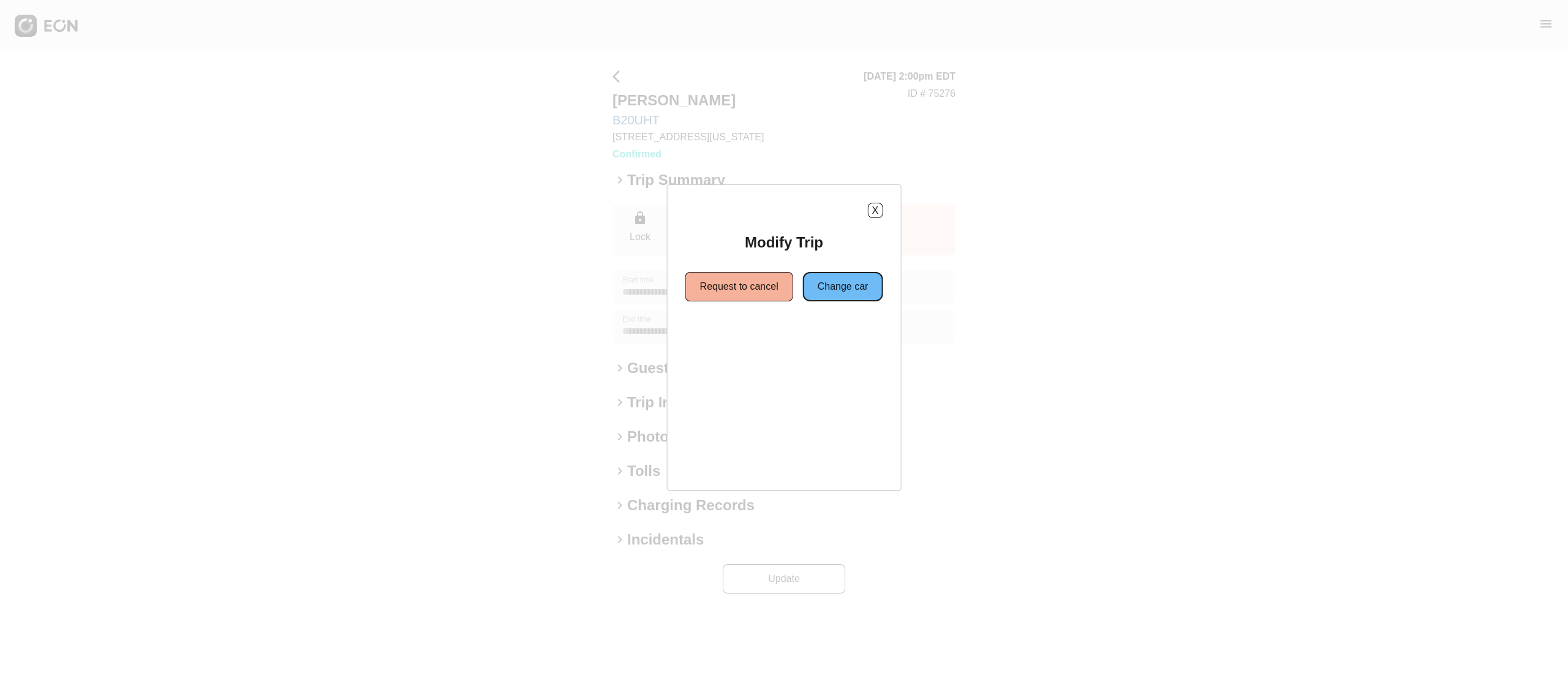
click at [831, 286] on button "Change car" at bounding box center [843, 286] width 80 height 29
click at [720, 340] on button "Same location" at bounding box center [728, 330] width 91 height 29
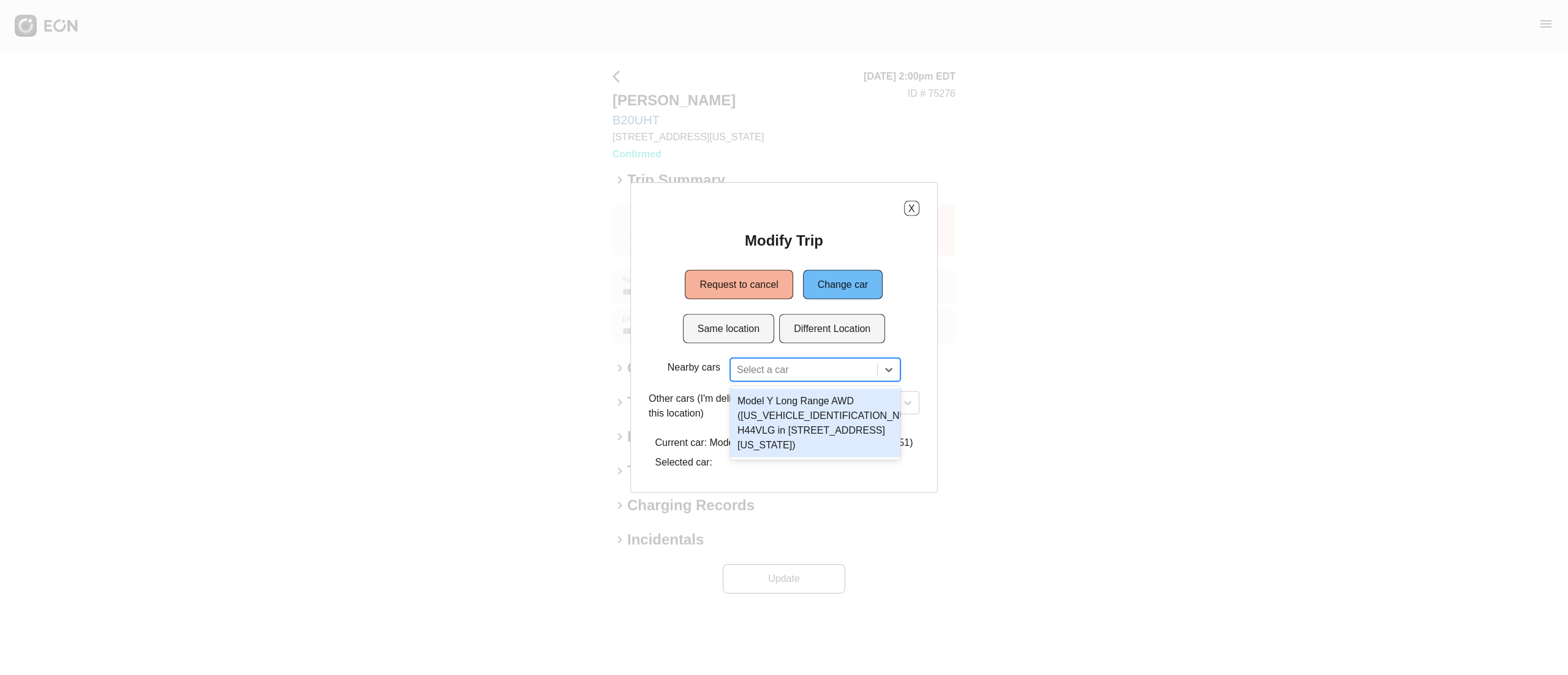
click at [782, 376] on div at bounding box center [804, 370] width 134 height 17
click at [812, 416] on div "Model Y Long Range AWD (7SAYGDEE1NF385929 H44VLG in 610 Exterior Street, The Br…" at bounding box center [815, 422] width 171 height 68
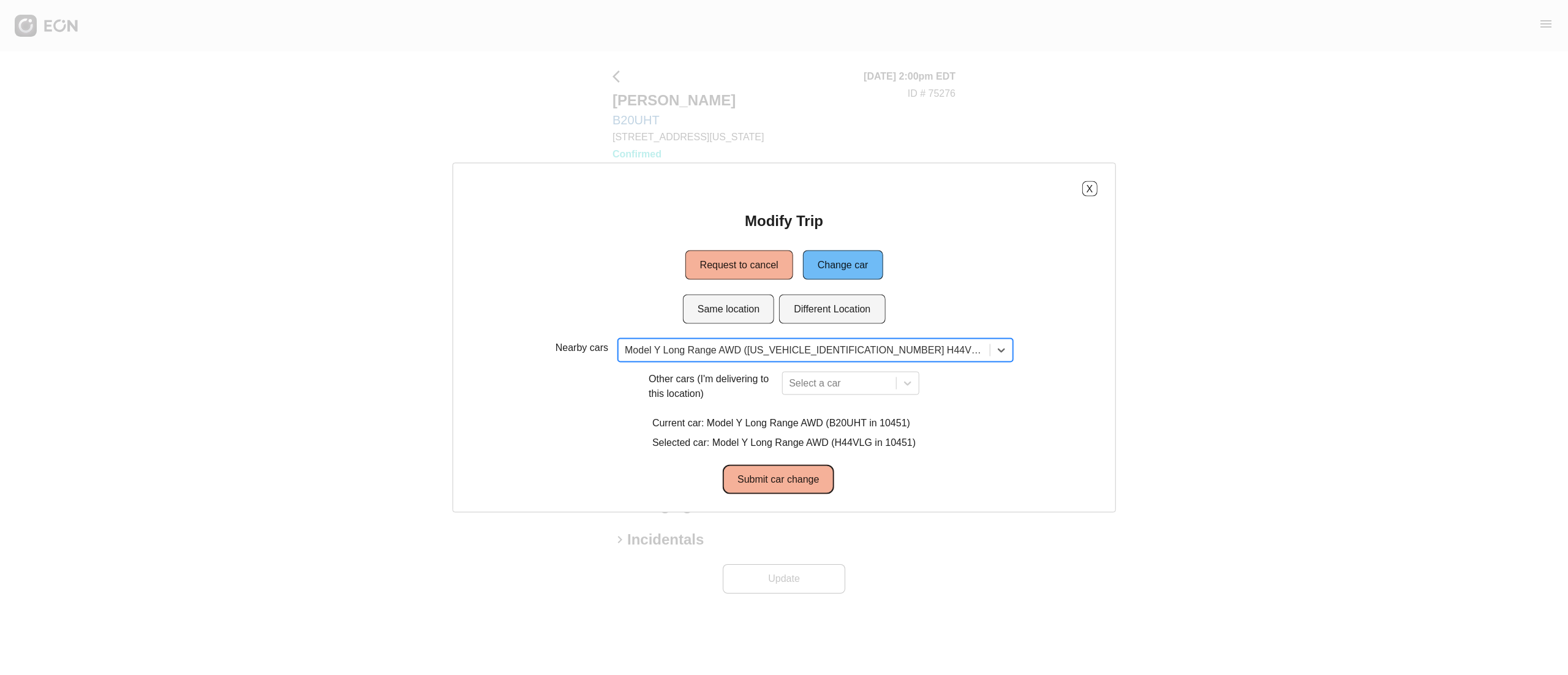
click at [785, 482] on button "Submit car change" at bounding box center [777, 479] width 110 height 29
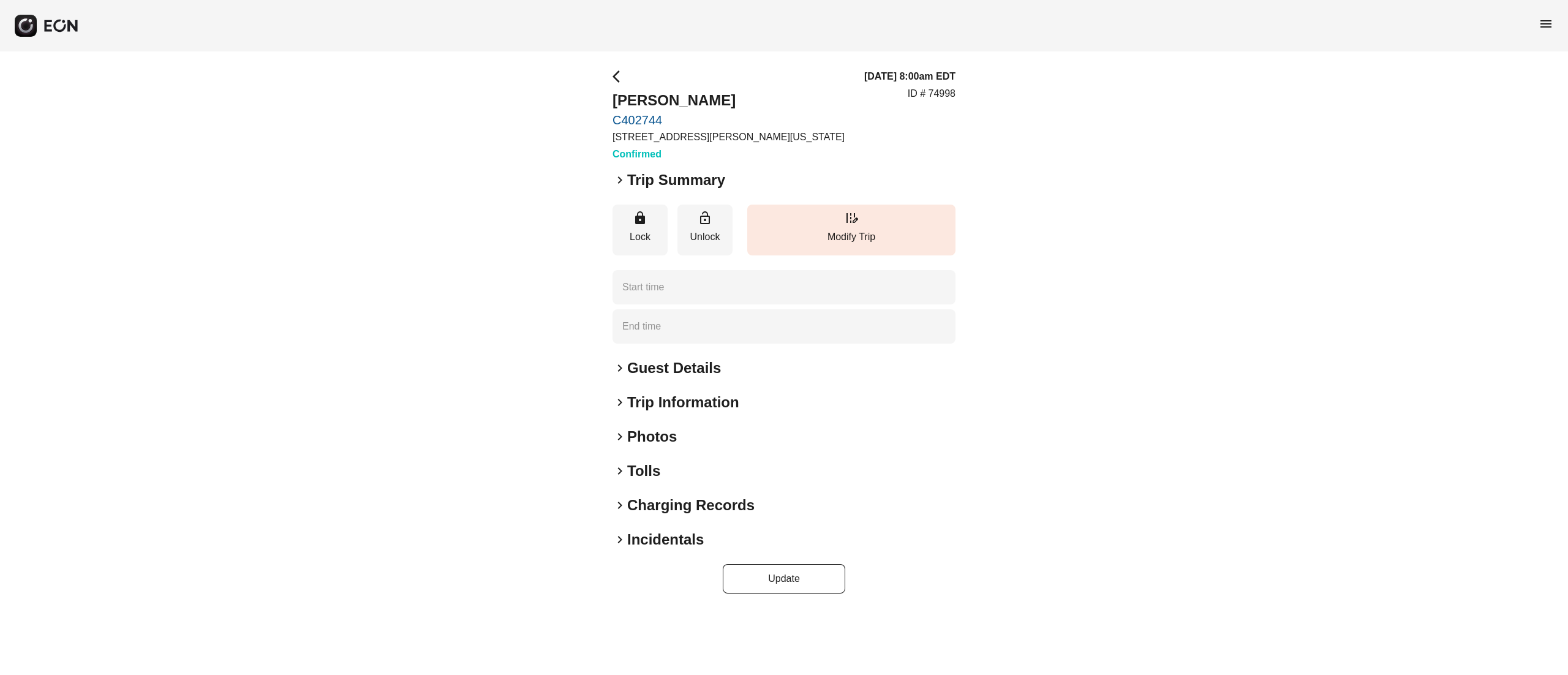
type time "**********"
click at [882, 226] on button "edit_road Modify Trip" at bounding box center [851, 230] width 208 height 51
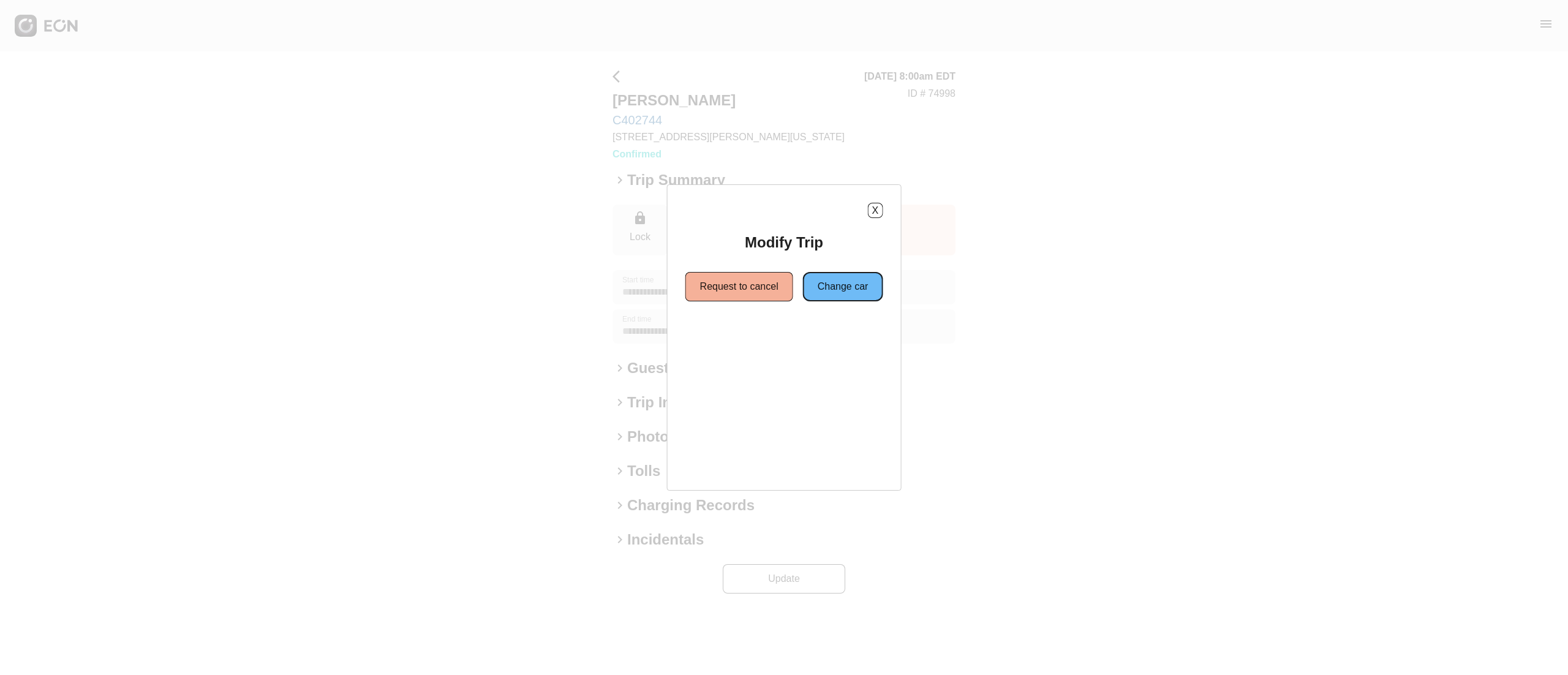
click at [844, 286] on button "Change car" at bounding box center [843, 286] width 80 height 29
click at [807, 335] on button "Different Location" at bounding box center [831, 330] width 106 height 29
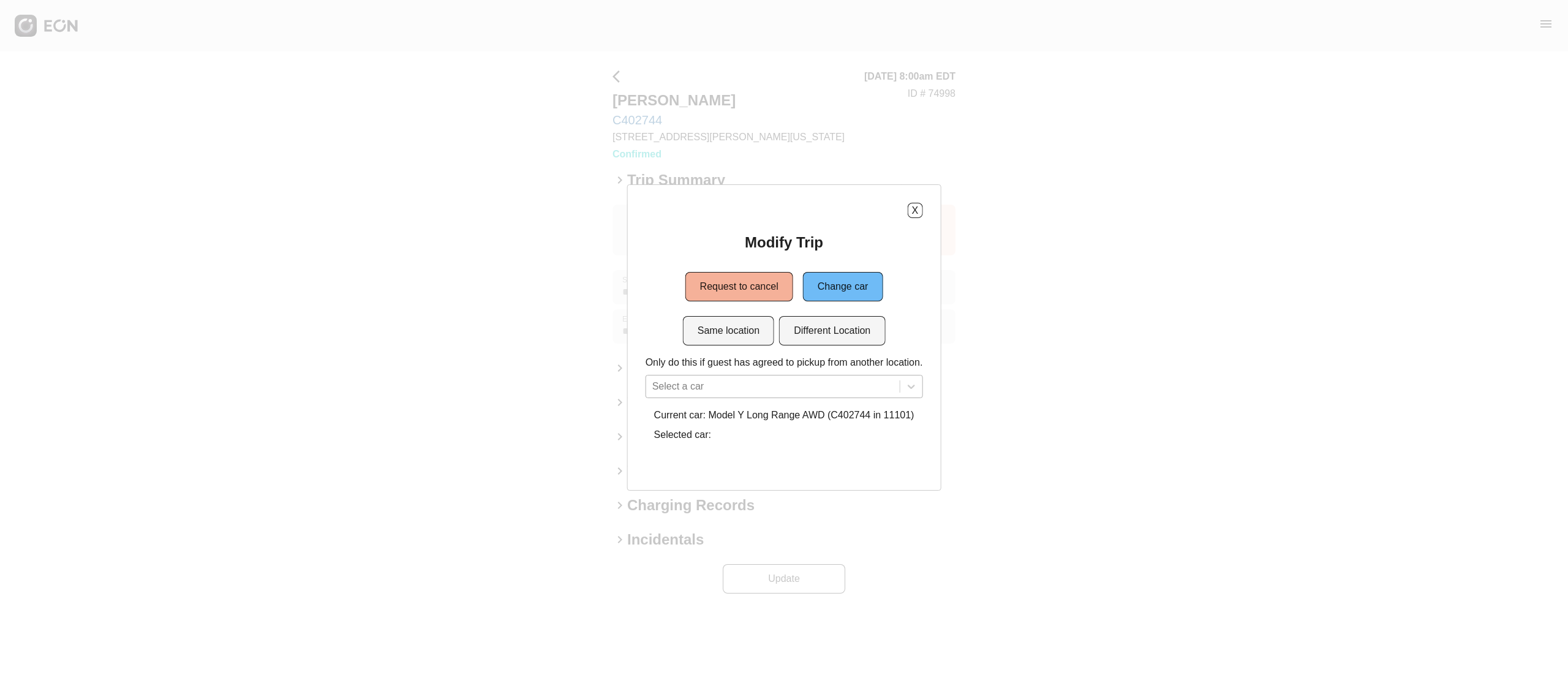
click at [773, 379] on div "Select a car" at bounding box center [784, 386] width 277 height 23
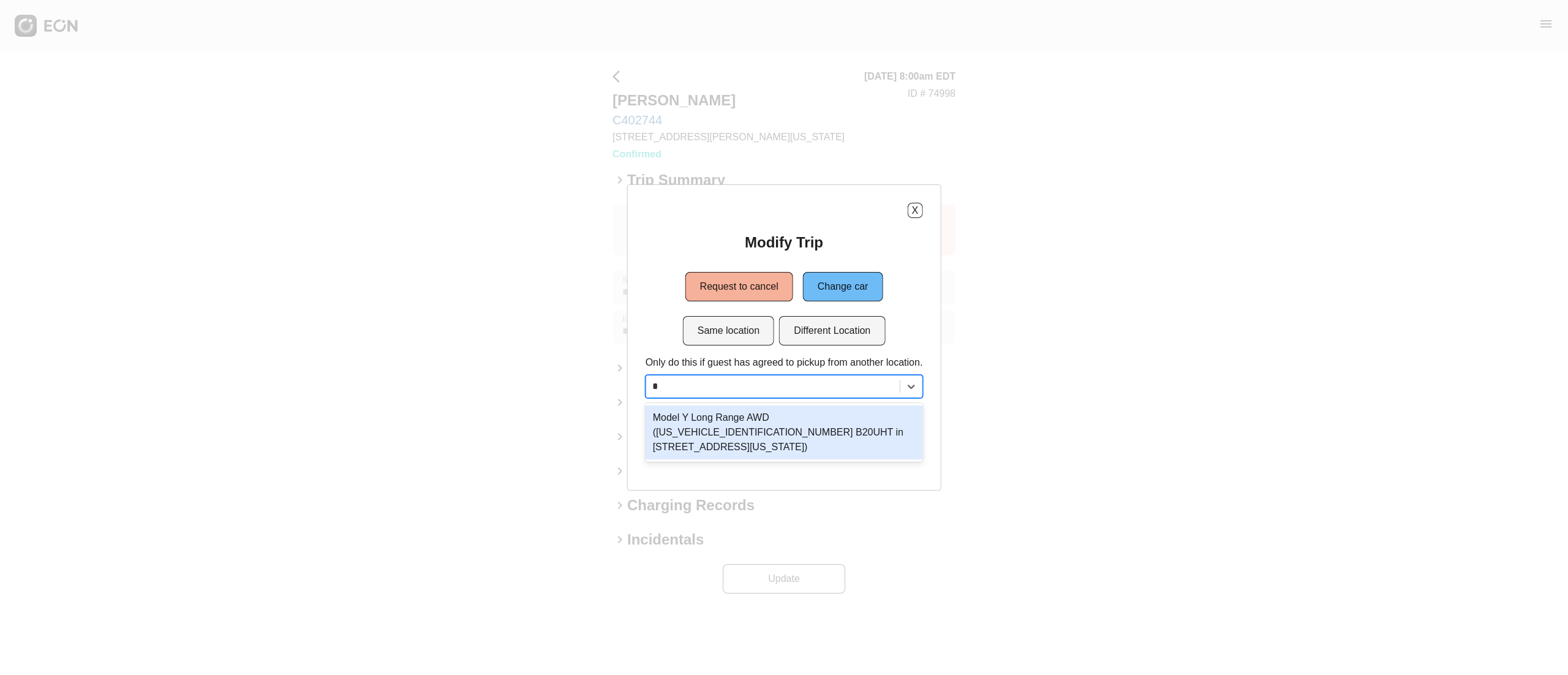
type input "**"
click at [796, 422] on div "Model Y Long Range AWD ([US_VEHICLE_IDENTIFICATION_NUMBER] B20UHT in [STREET_AD…" at bounding box center [784, 432] width 277 height 54
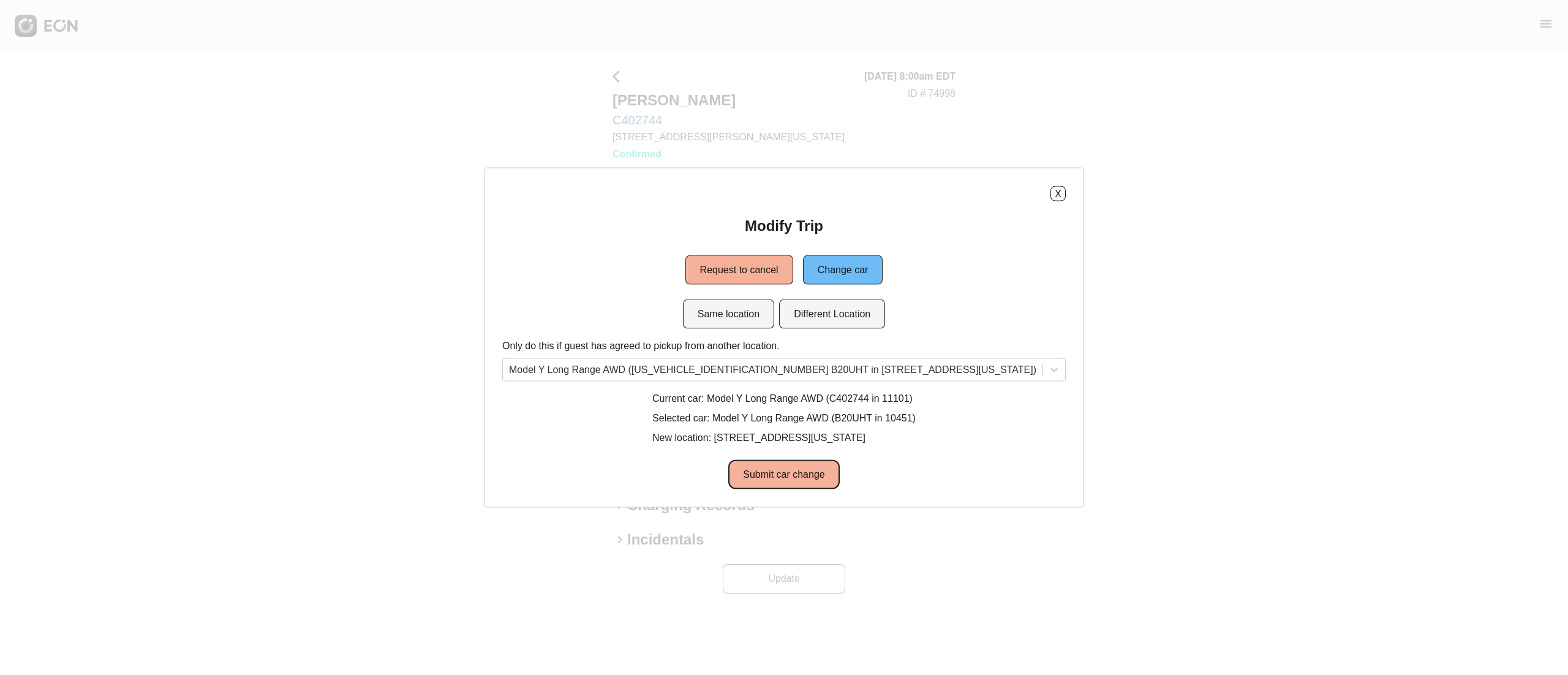
click at [782, 487] on button "Submit car change" at bounding box center [783, 474] width 110 height 29
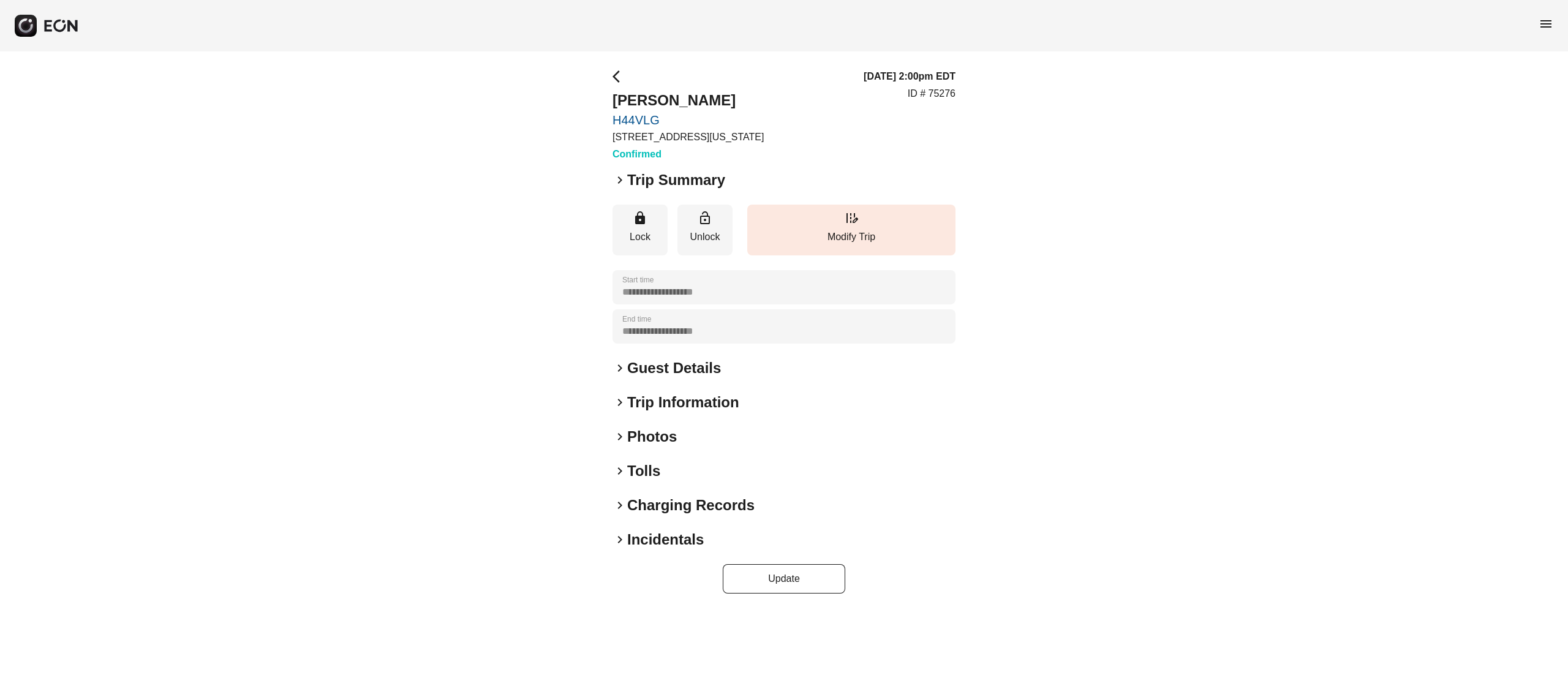
click at [949, 92] on p "ID # 75276" at bounding box center [931, 94] width 48 height 15
copy p "75276"
click at [671, 95] on h2 "[PERSON_NAME]" at bounding box center [688, 101] width 151 height 20
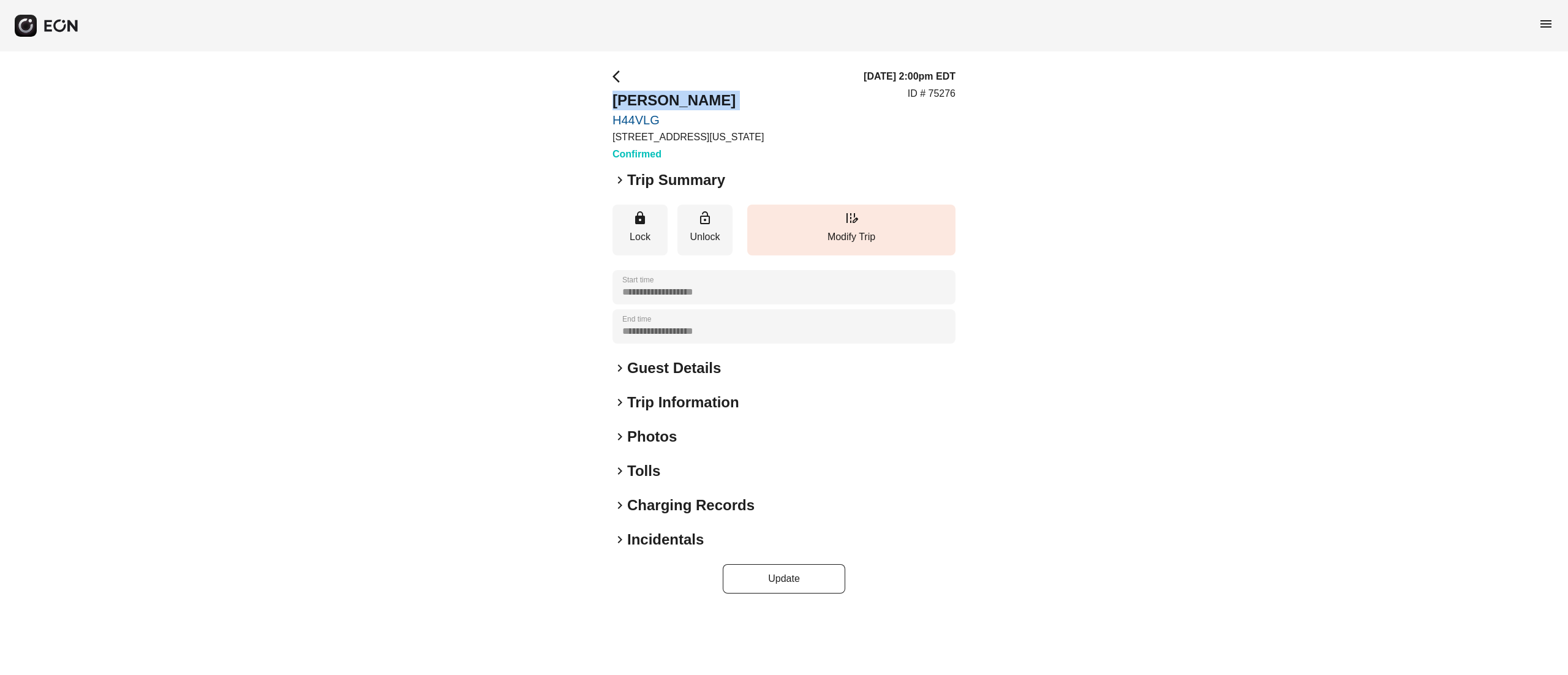
click at [671, 95] on h2 "[PERSON_NAME]" at bounding box center [688, 101] width 151 height 20
copy h2 "[PERSON_NAME]"
click at [664, 453] on div "**********" at bounding box center [784, 331] width 343 height 524
click at [647, 438] on h2 "Photos" at bounding box center [652, 437] width 50 height 20
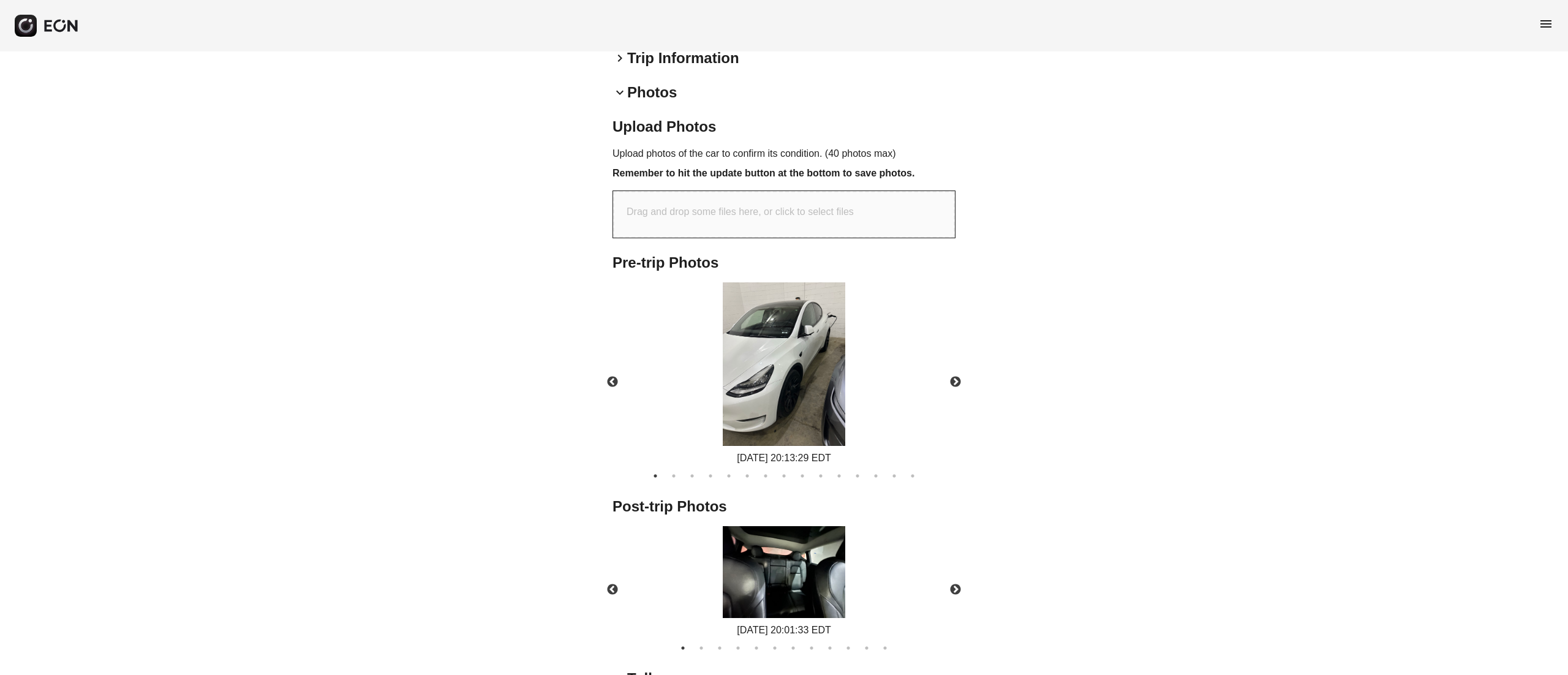
scroll to position [477, 0]
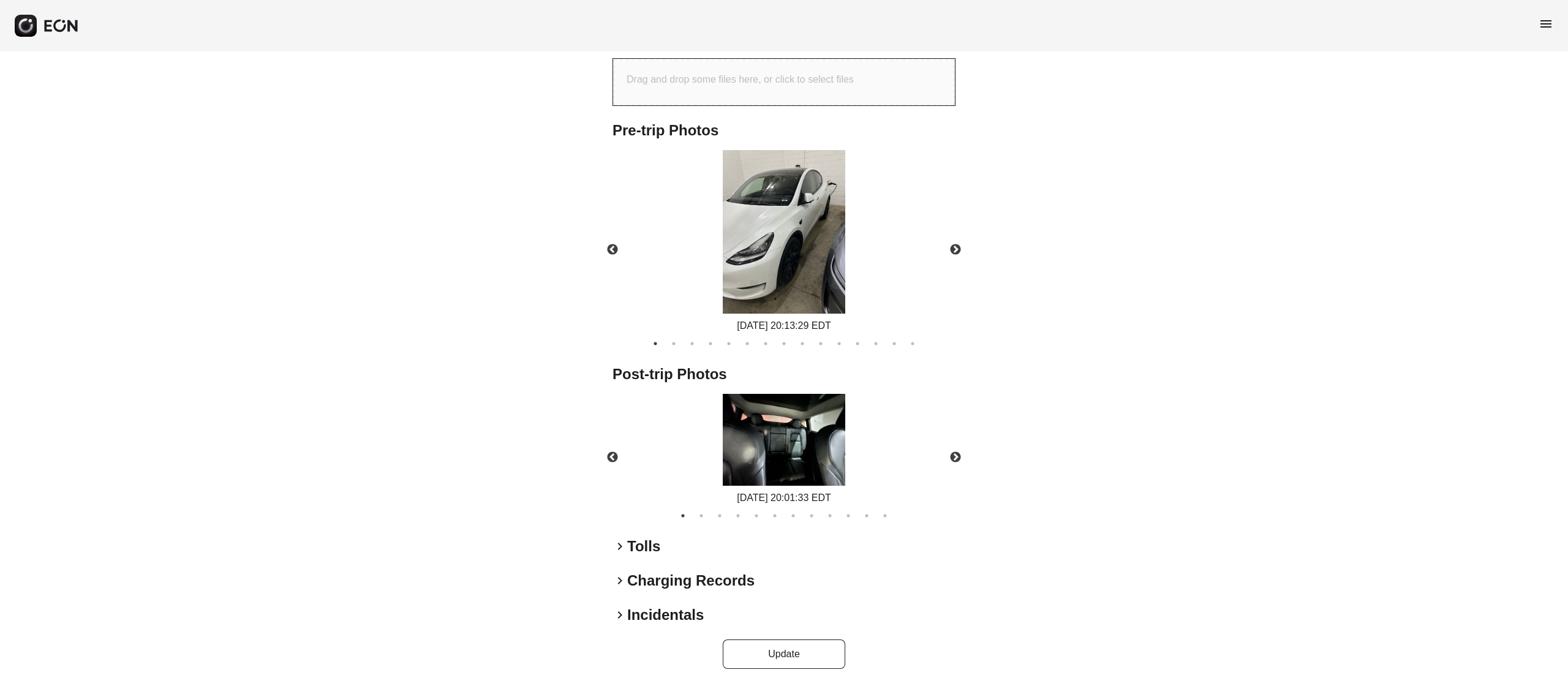
click at [801, 465] on img at bounding box center [783, 440] width 123 height 92
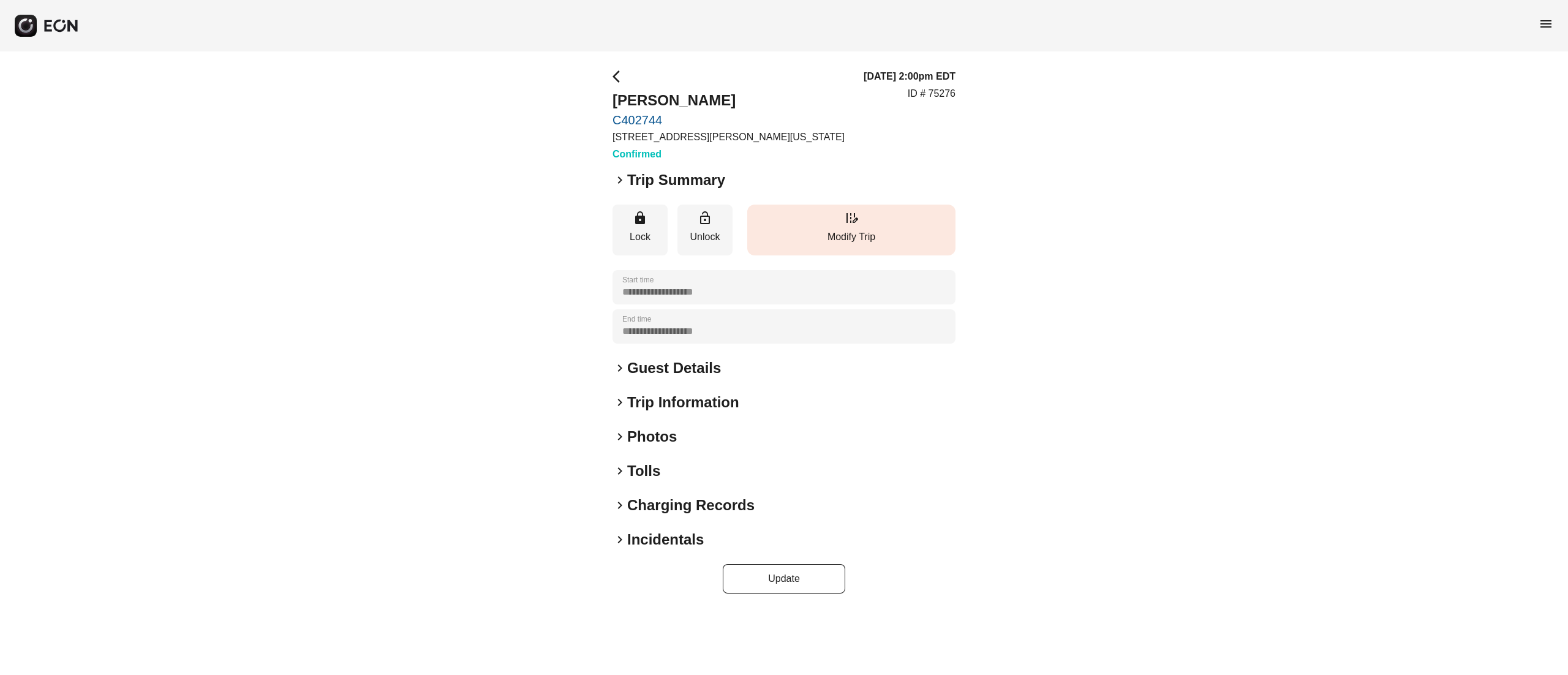
click at [839, 235] on p "Modify Trip" at bounding box center [851, 238] width 196 height 15
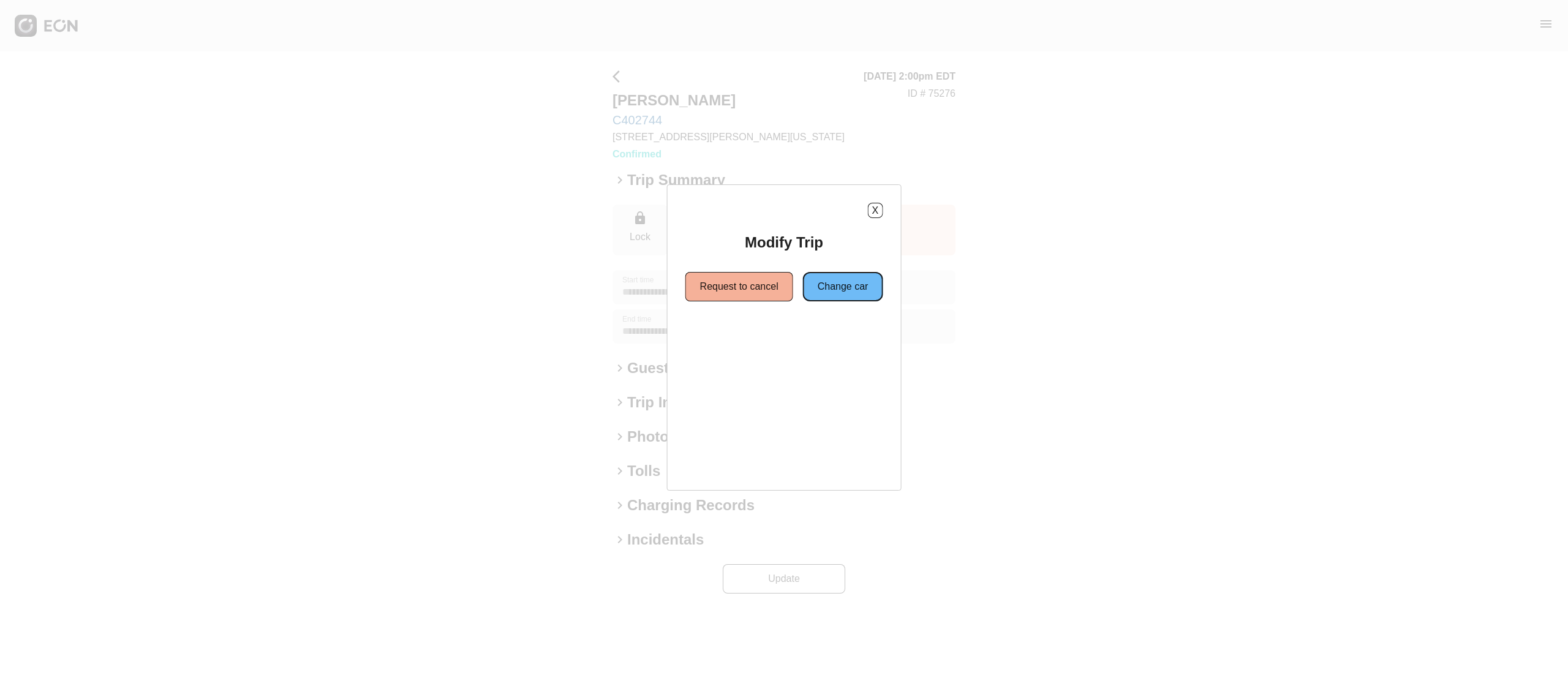
click at [829, 281] on button "Change car" at bounding box center [843, 286] width 80 height 29
click at [798, 335] on button "Different Location" at bounding box center [831, 330] width 106 height 29
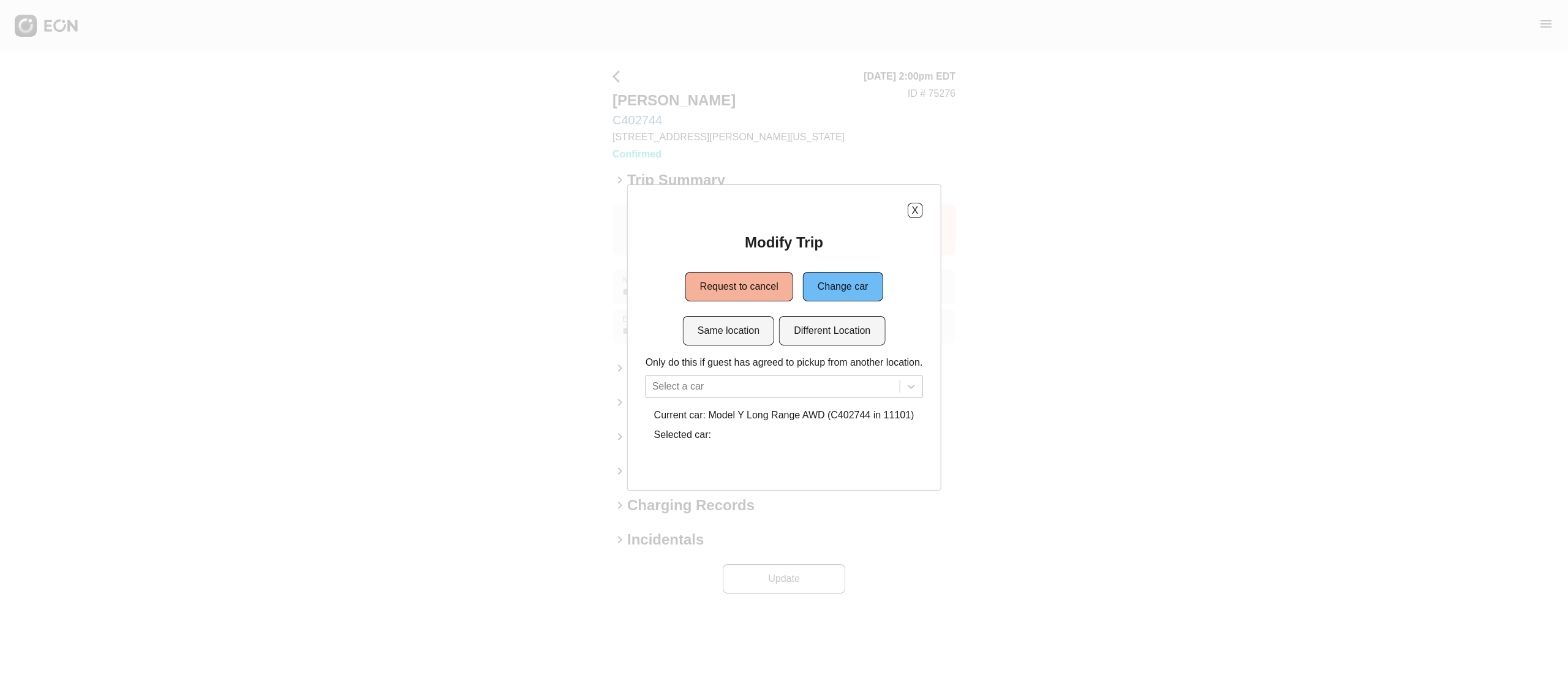
click at [761, 376] on div "Select a car" at bounding box center [784, 386] width 277 height 23
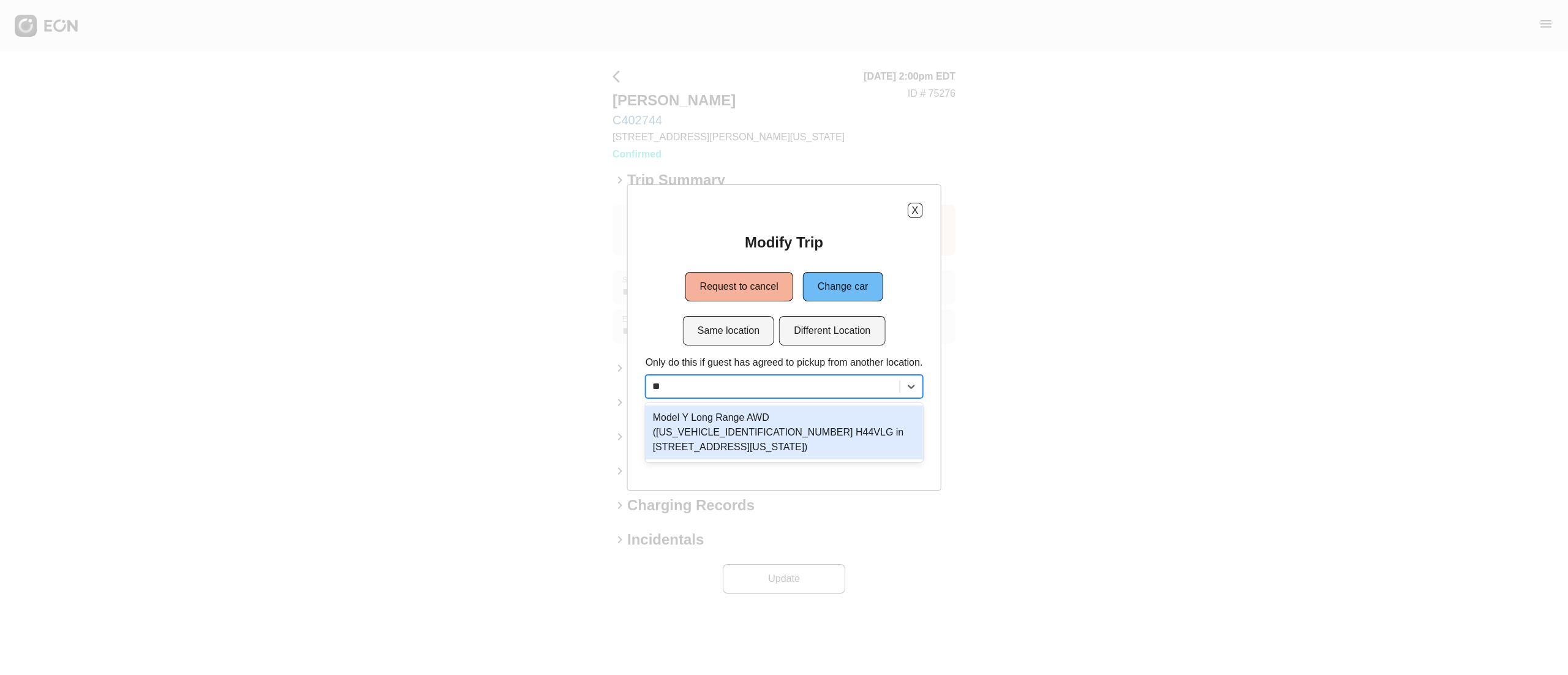
type input "***"
click at [867, 424] on div "Model Y Long Range AWD (7SAYGDEE1NF385929 H44VLG in 610 Exterior Street, The Br…" at bounding box center [784, 432] width 277 height 54
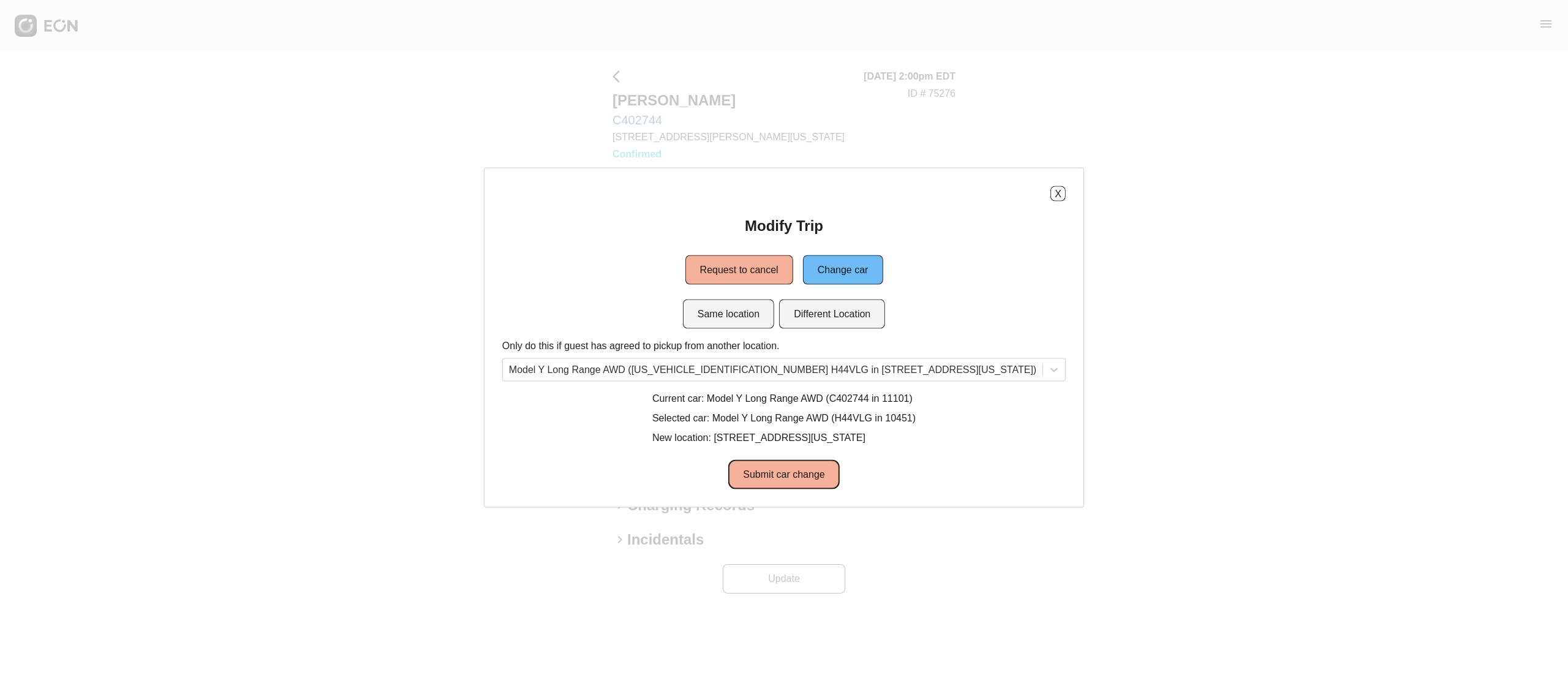
click at [822, 460] on button "Submit car change" at bounding box center [783, 474] width 110 height 29
